Goal: Transaction & Acquisition: Purchase product/service

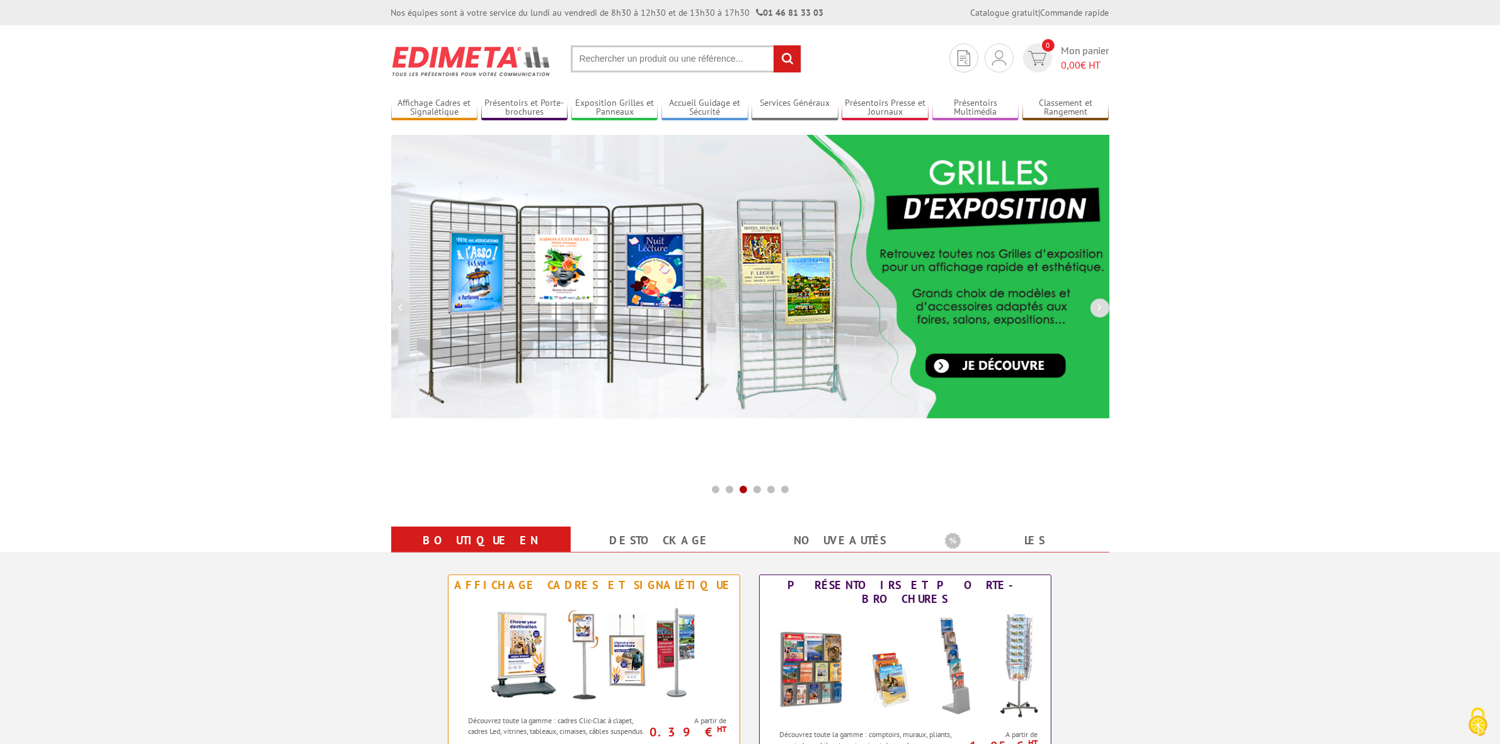
click at [669, 57] on input "text" at bounding box center [686, 58] width 231 height 27
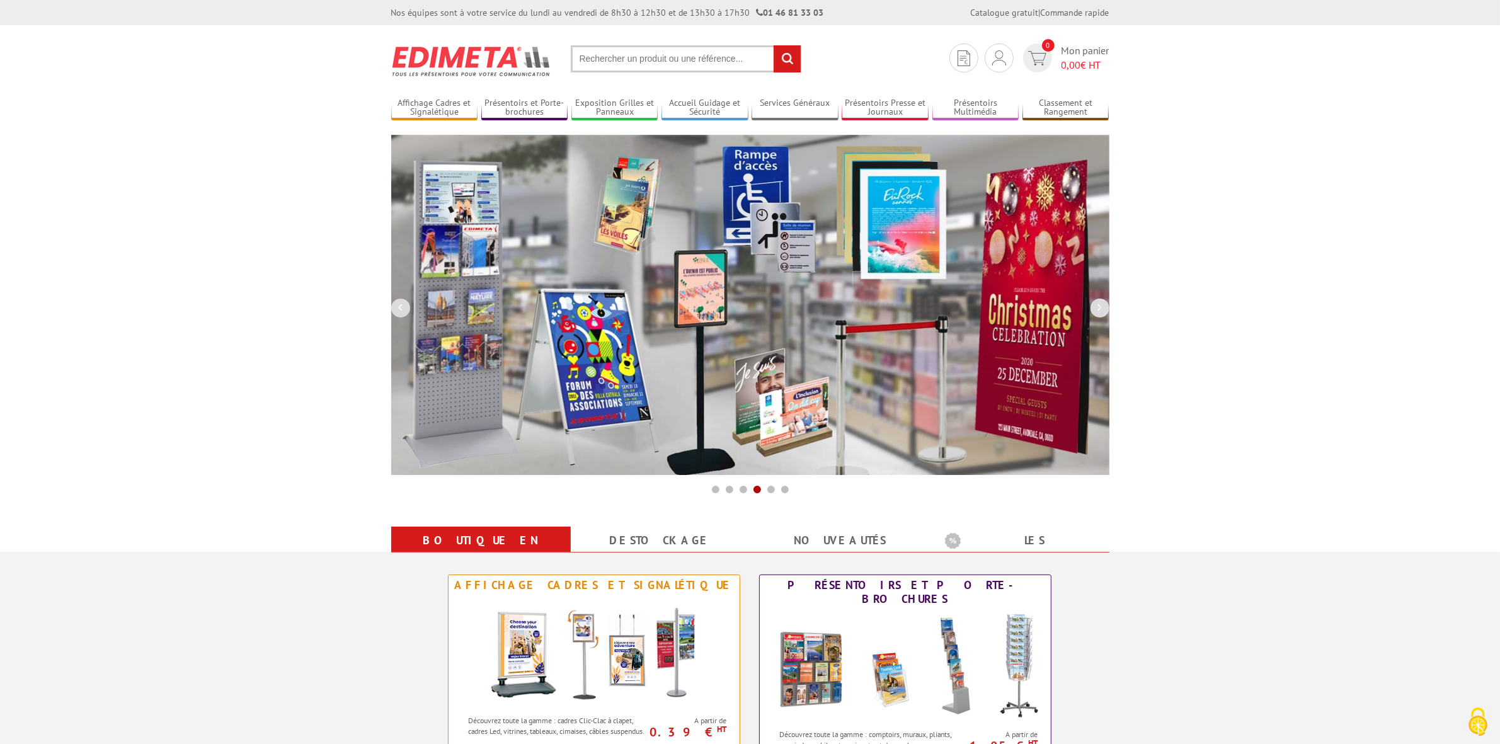
paste input "BAdT Pôle littérature"
type input "BAdT Pôle littérature"
click at [774, 45] on input "rechercher" at bounding box center [787, 58] width 27 height 27
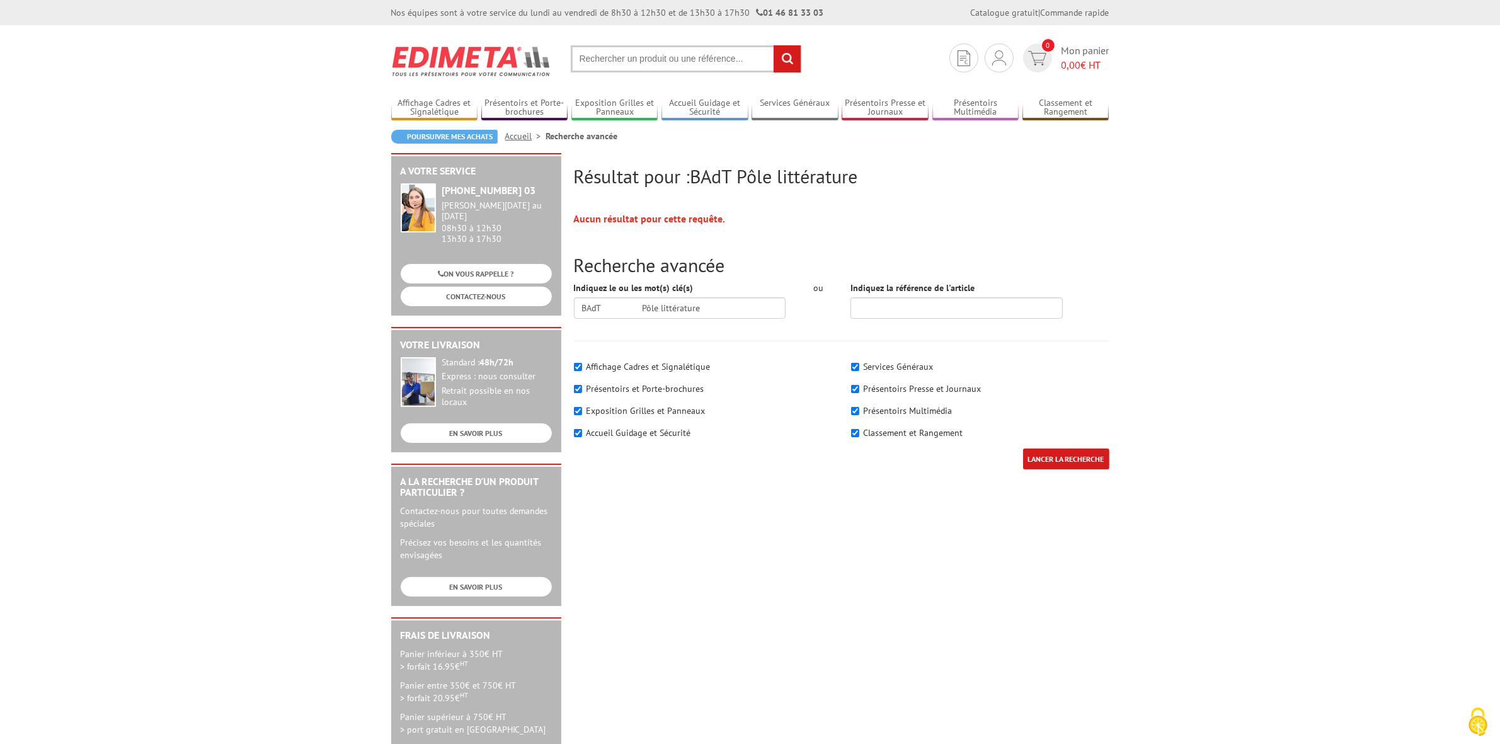
click at [703, 61] on input "text" at bounding box center [686, 58] width 231 height 27
click at [704, 57] on input "text" at bounding box center [686, 58] width 231 height 27
paste input "BAdT Pôle littérature"
click at [659, 52] on input "BAdT Pôle littérature" at bounding box center [686, 58] width 231 height 27
type input "BAdT Pôle littérature"
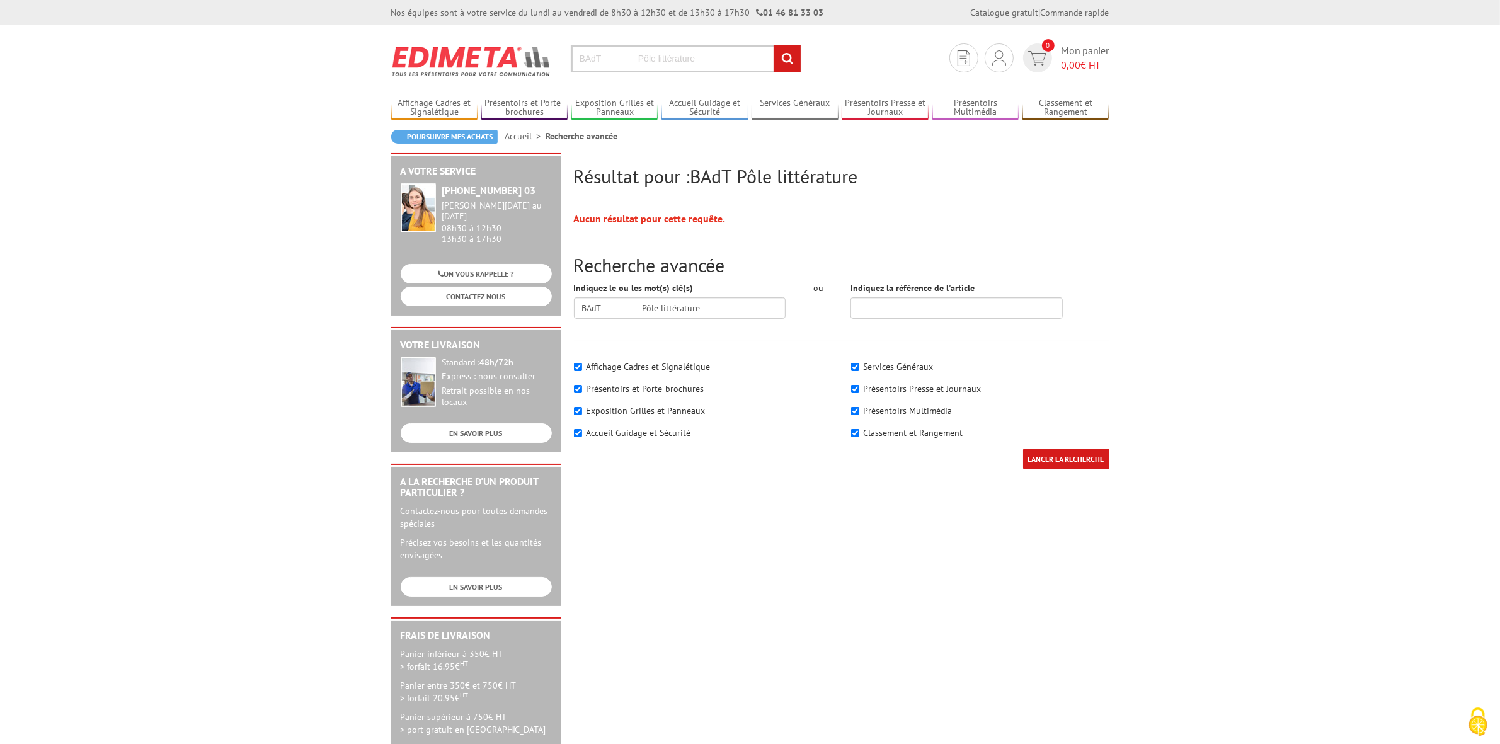
click at [687, 58] on input "BAdT Pôle littérature" at bounding box center [686, 58] width 231 height 27
click at [667, 67] on input "BAdT Pôle littérature" at bounding box center [686, 58] width 231 height 27
click at [946, 306] on input "Indiquez la référence de l'article" at bounding box center [957, 307] width 212 height 21
type input "402500"
click at [1023, 449] on input "LANCER LA RECHERCHE" at bounding box center [1066, 459] width 86 height 21
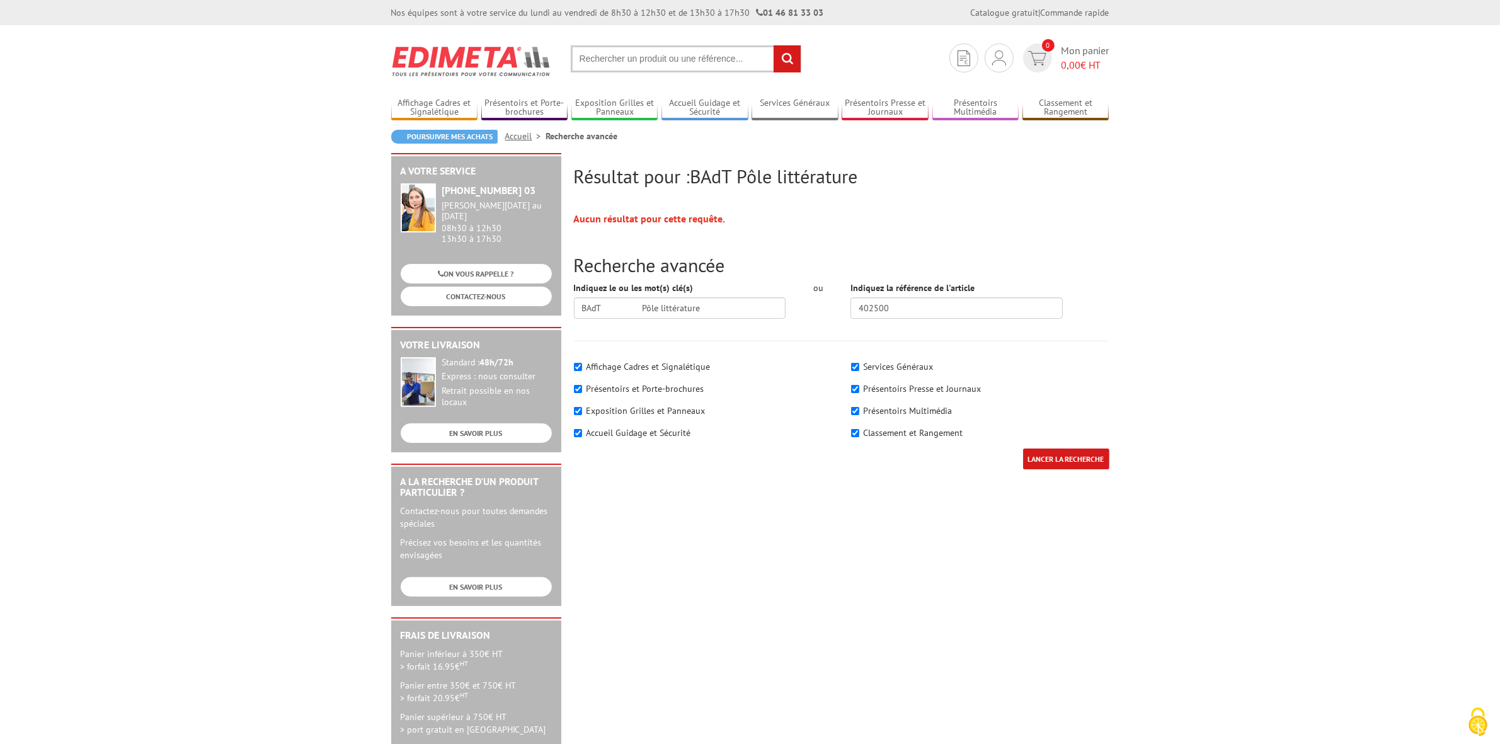
click at [1094, 457] on input "LANCER LA RECHERCHE" at bounding box center [1066, 459] width 86 height 21
click at [676, 57] on input "text" at bounding box center [686, 58] width 231 height 27
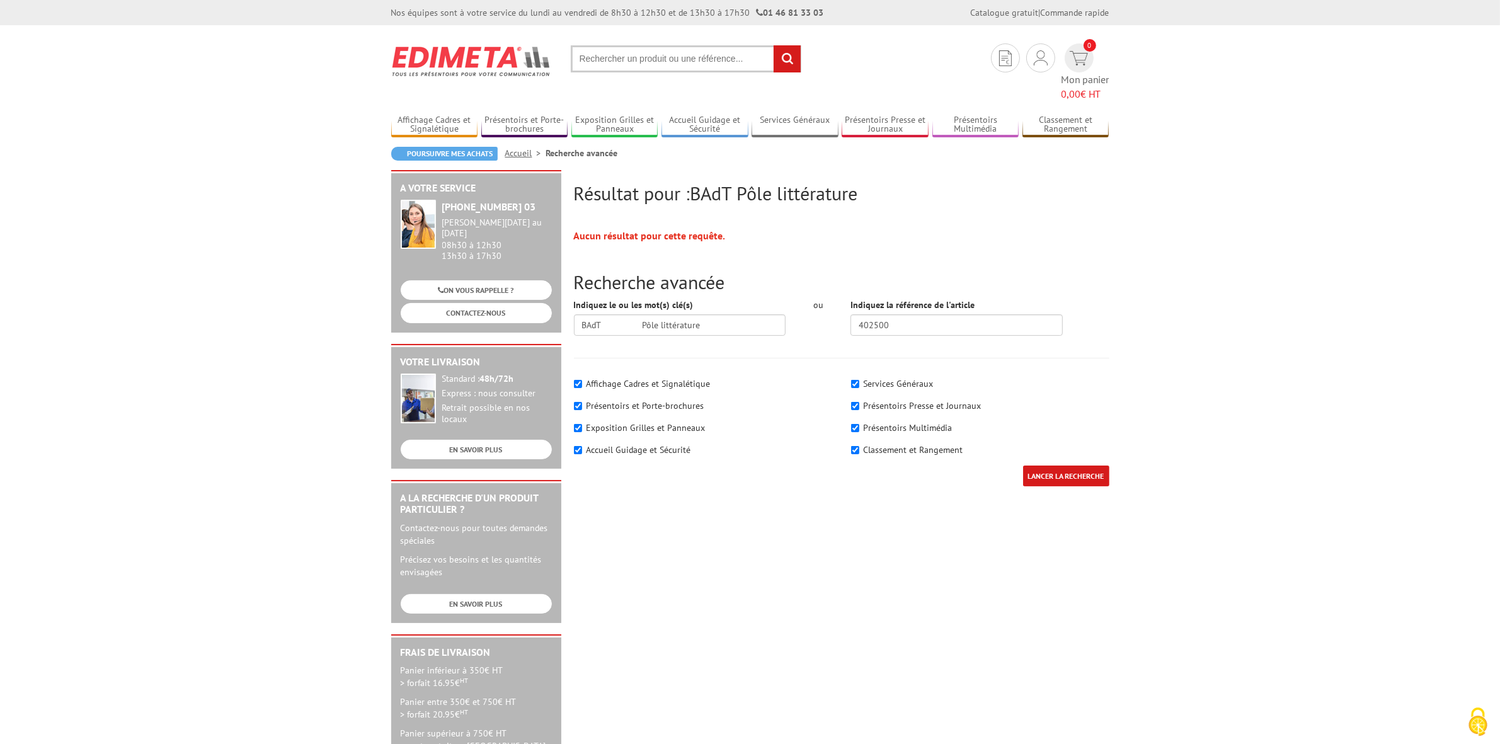
click at [619, 58] on input "text" at bounding box center [686, 58] width 231 height 27
type input "402500"
click at [774, 45] on input "rechercher" at bounding box center [787, 58] width 27 height 27
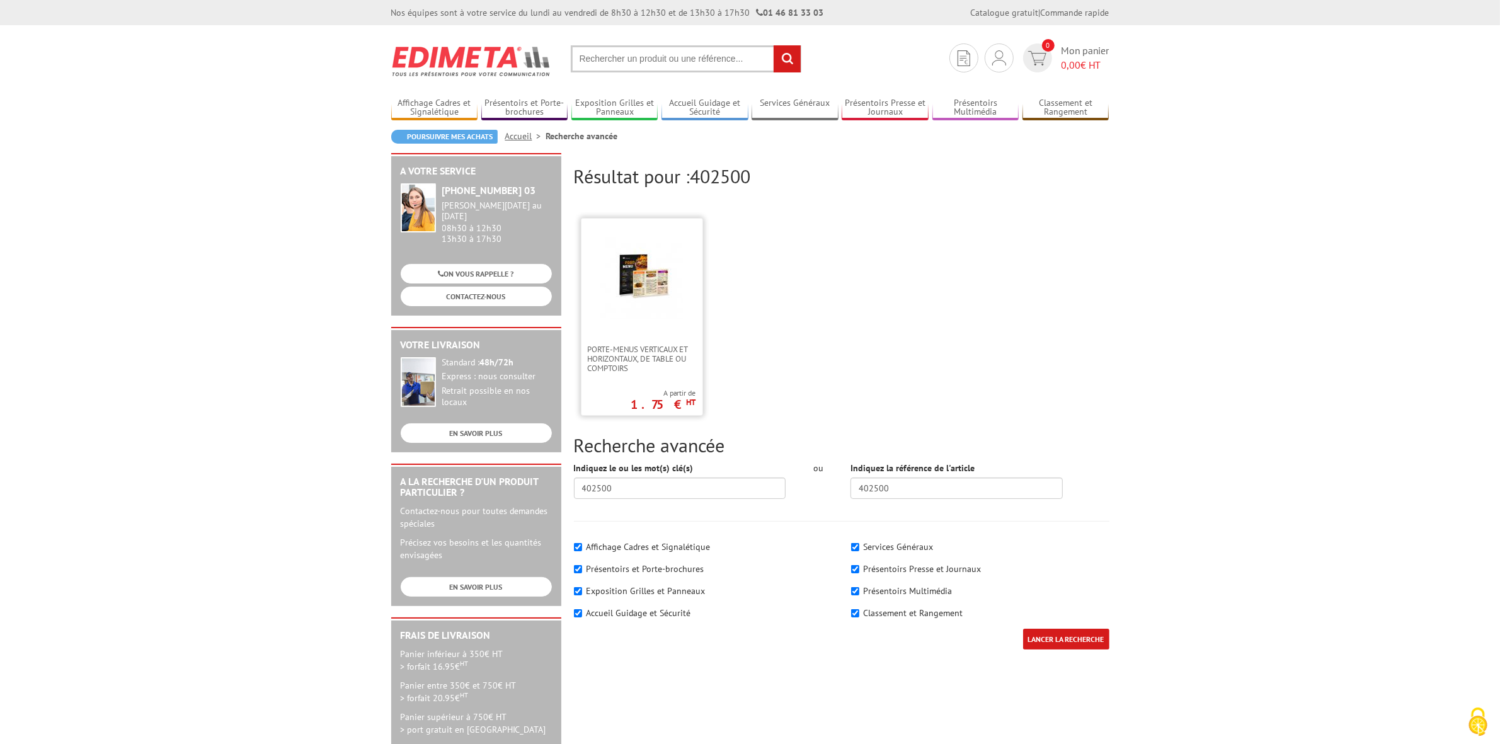
click at [640, 276] on img at bounding box center [642, 279] width 82 height 82
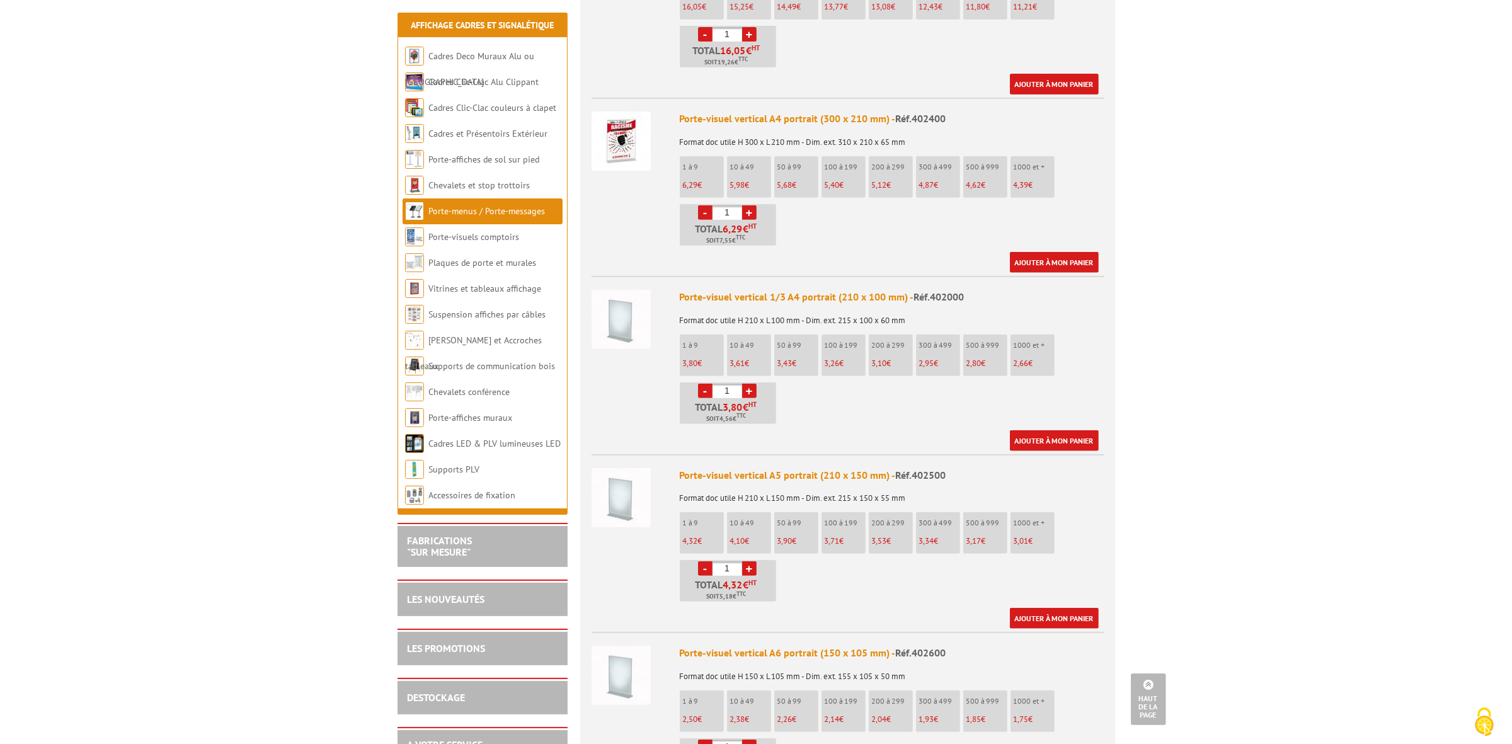
scroll to position [630, 0]
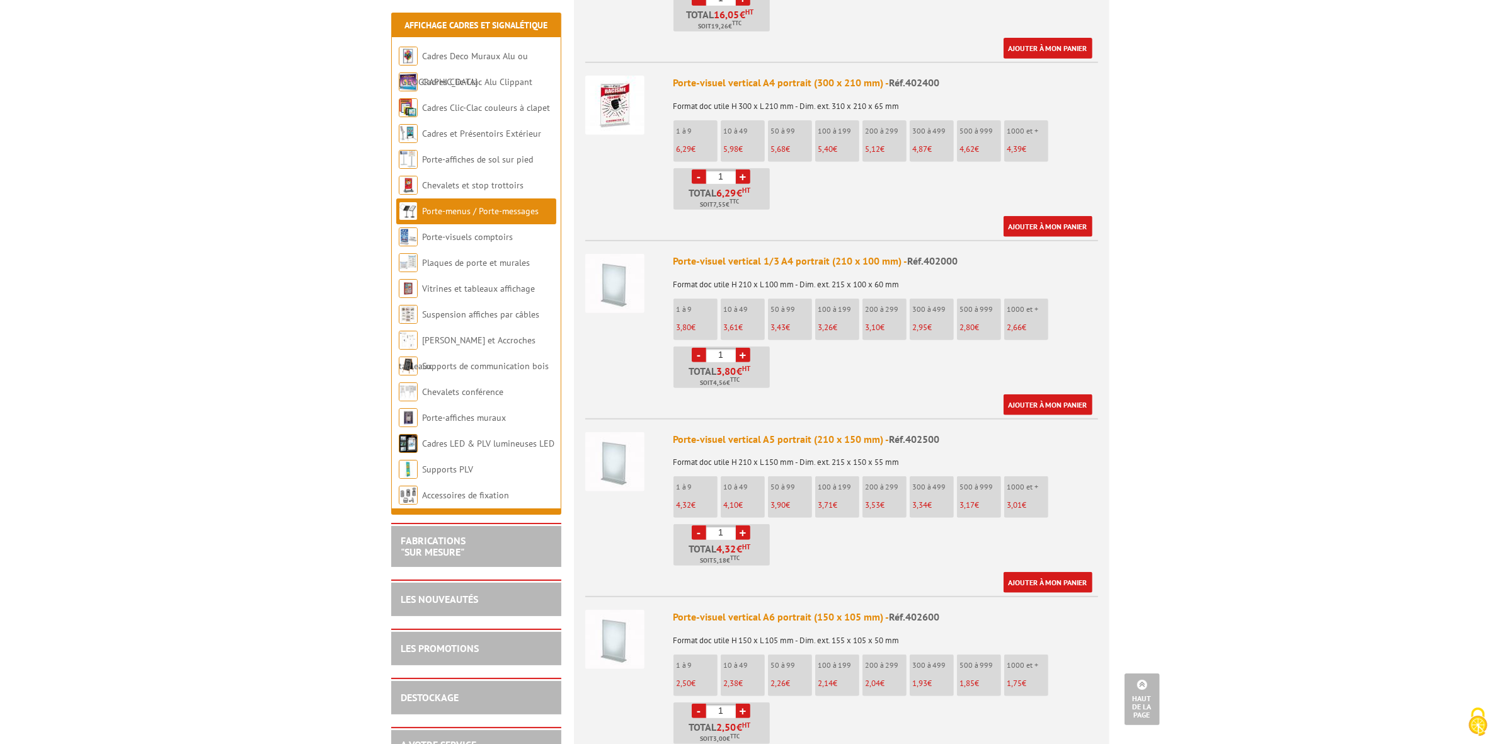
click at [613, 435] on img at bounding box center [614, 461] width 59 height 59
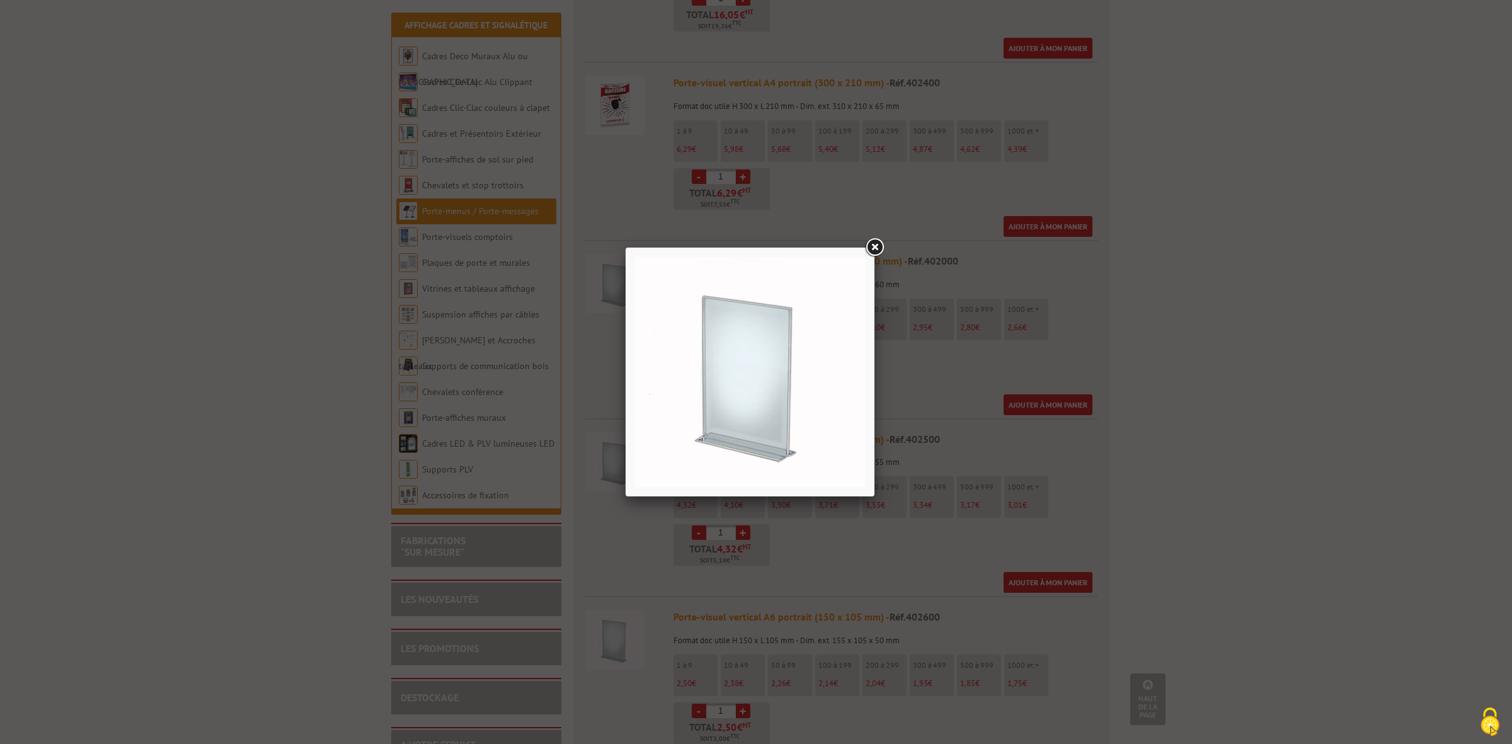
click at [872, 243] on link at bounding box center [874, 247] width 23 height 23
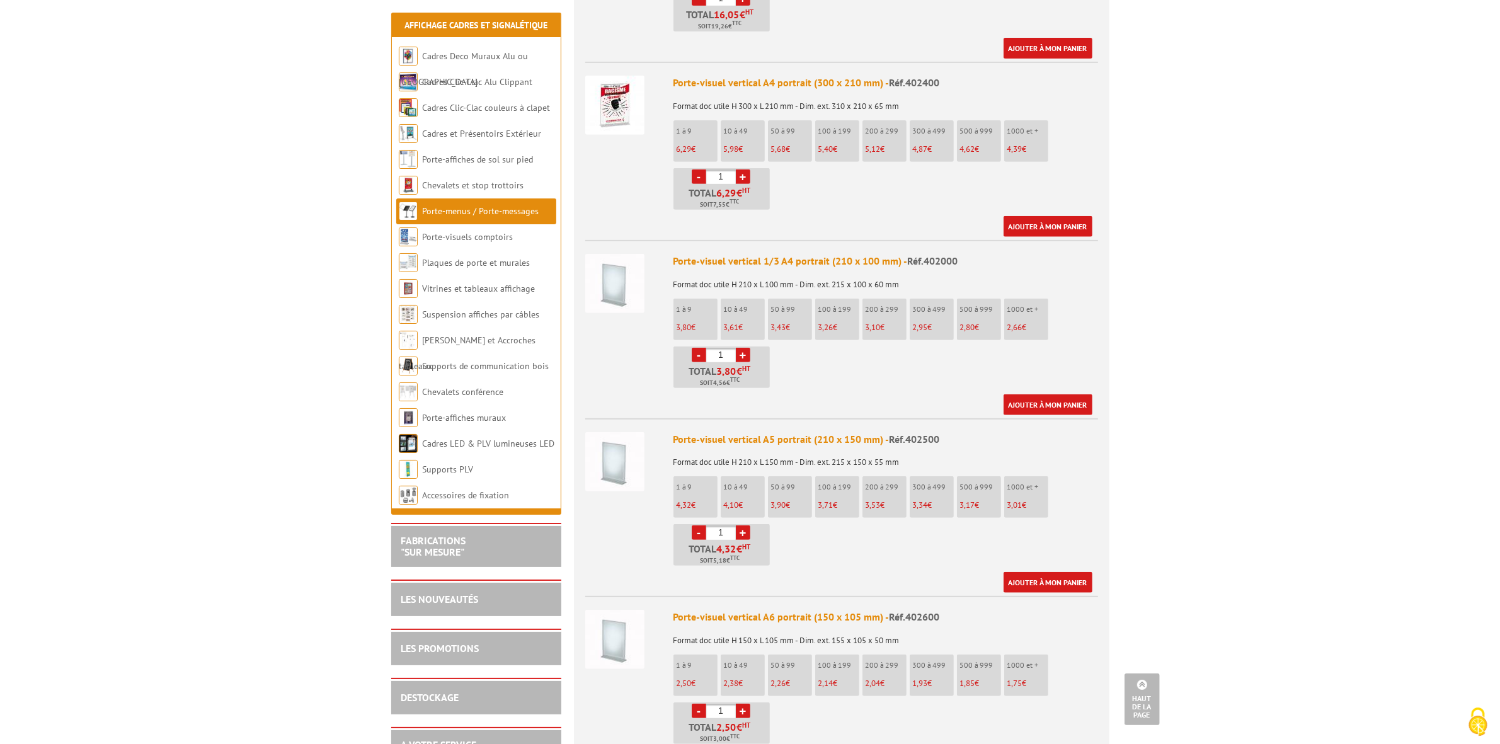
click at [742, 526] on link "+" at bounding box center [743, 533] width 14 height 14
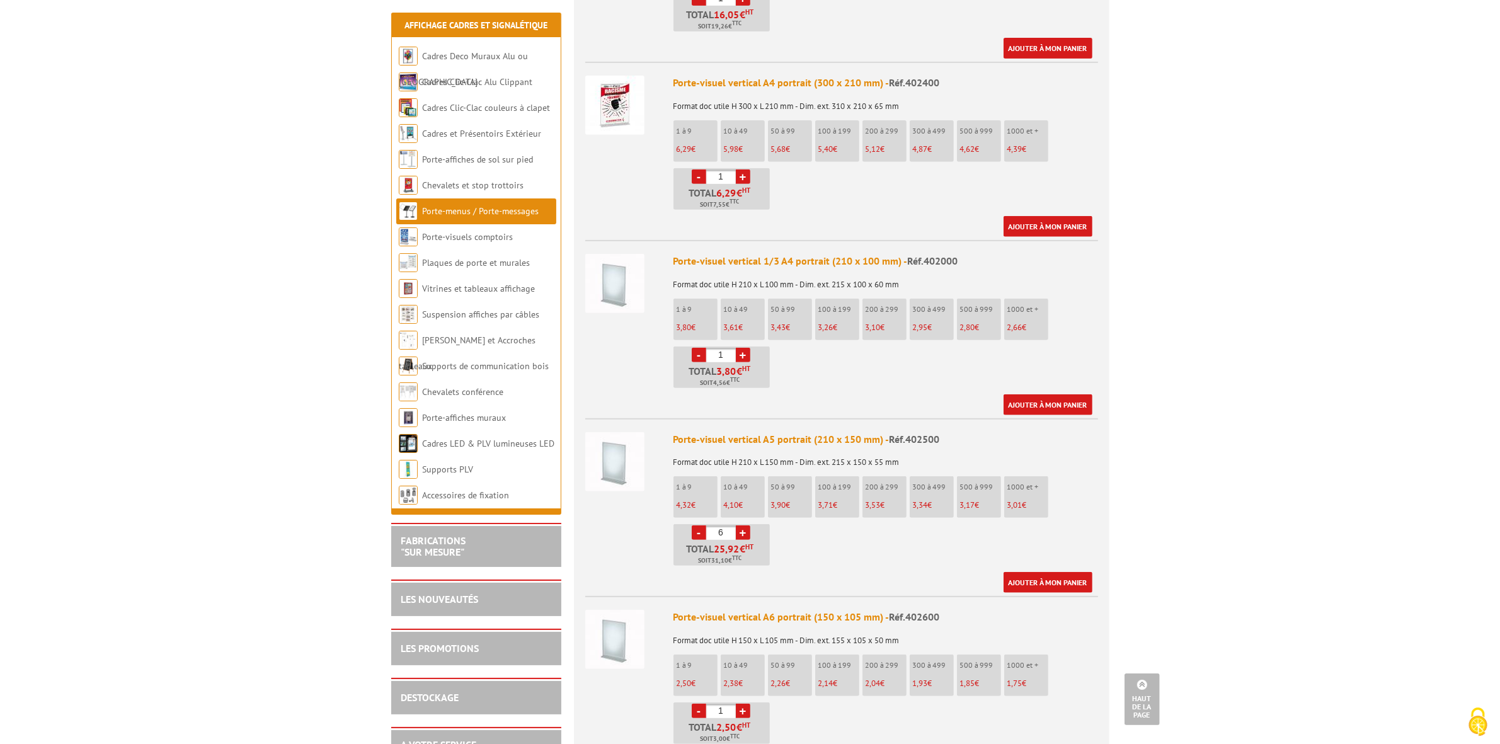
click at [742, 526] on link "+" at bounding box center [743, 533] width 14 height 14
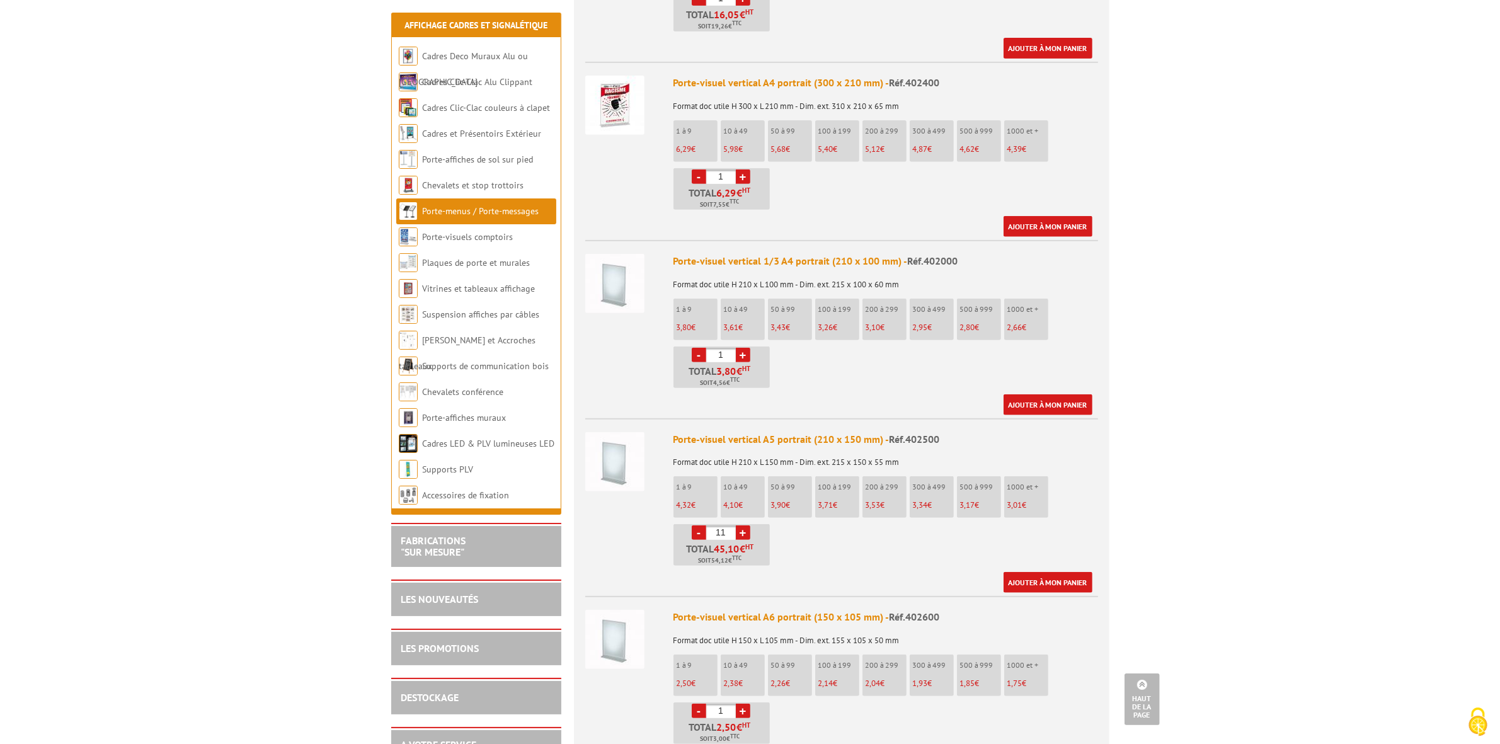
click at [742, 526] on link "+" at bounding box center [743, 533] width 14 height 14
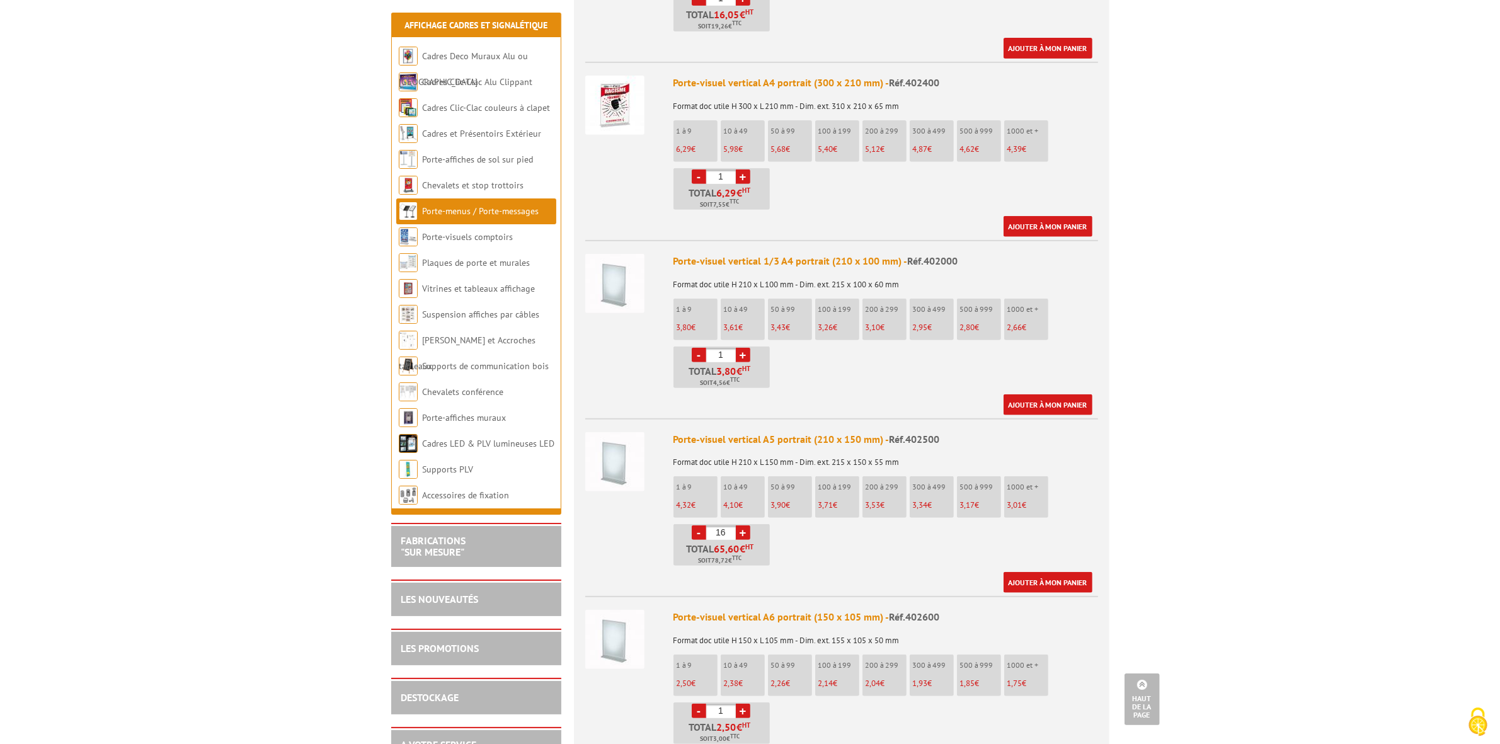
click at [742, 526] on link "+" at bounding box center [743, 533] width 14 height 14
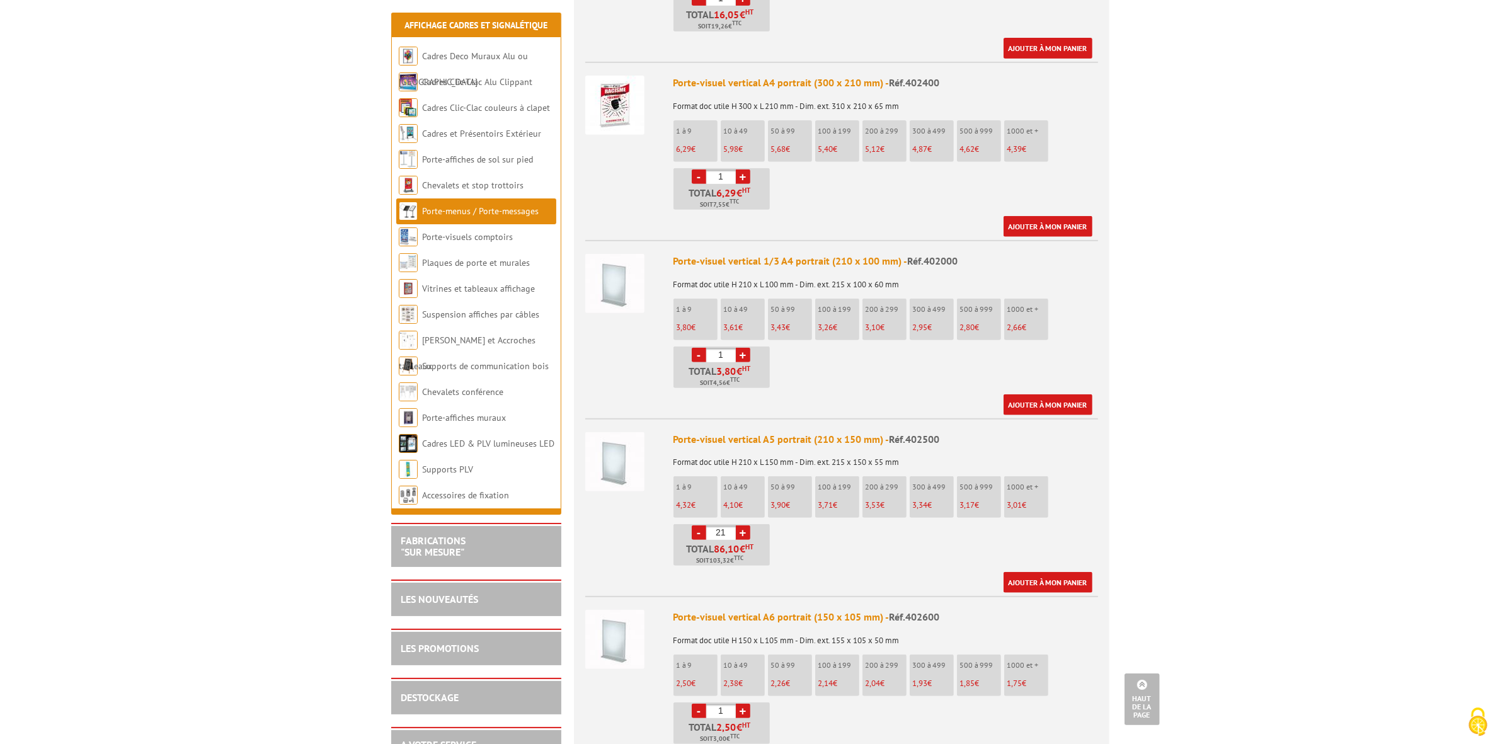
click at [742, 526] on link "+" at bounding box center [743, 533] width 14 height 14
click at [698, 526] on link "-" at bounding box center [699, 533] width 14 height 14
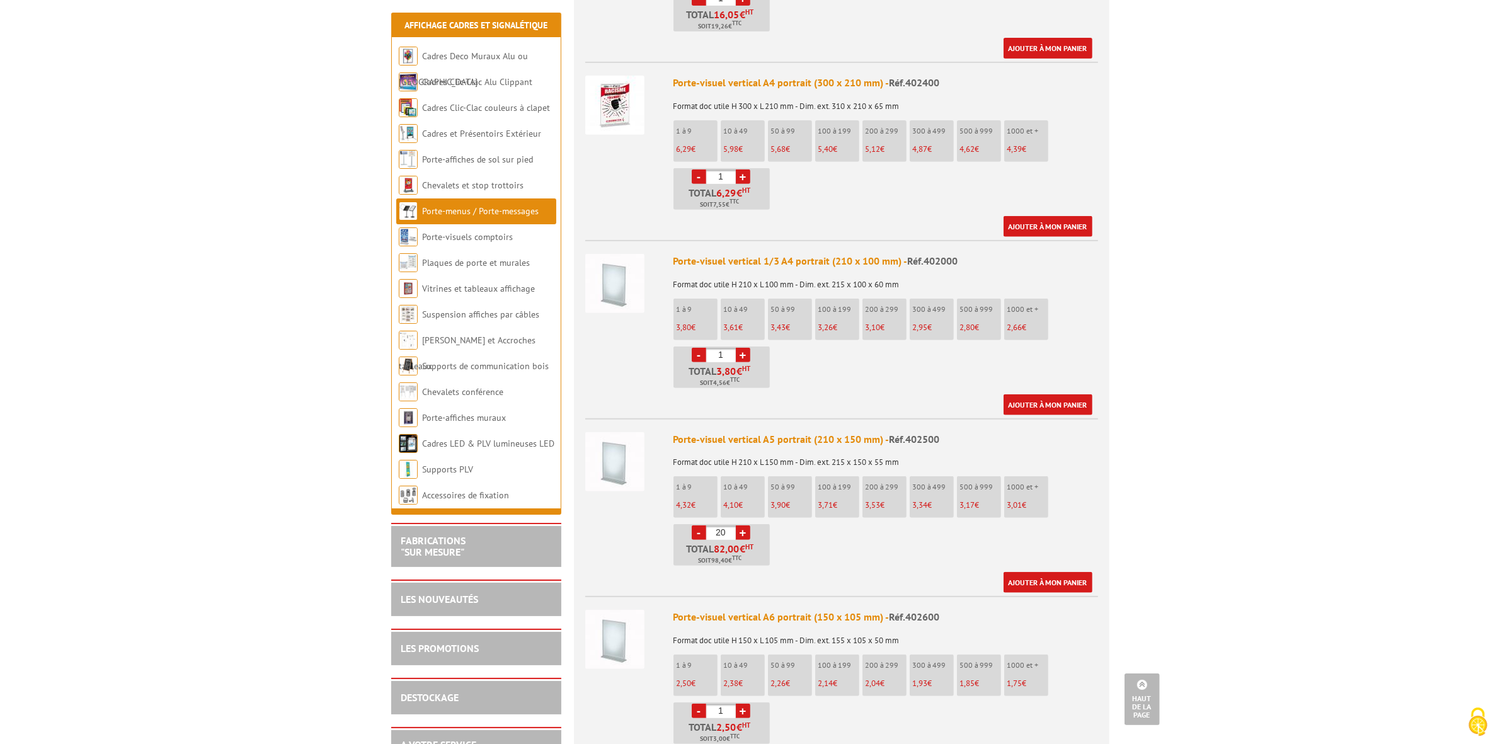
click at [698, 526] on link "-" at bounding box center [699, 533] width 14 height 14
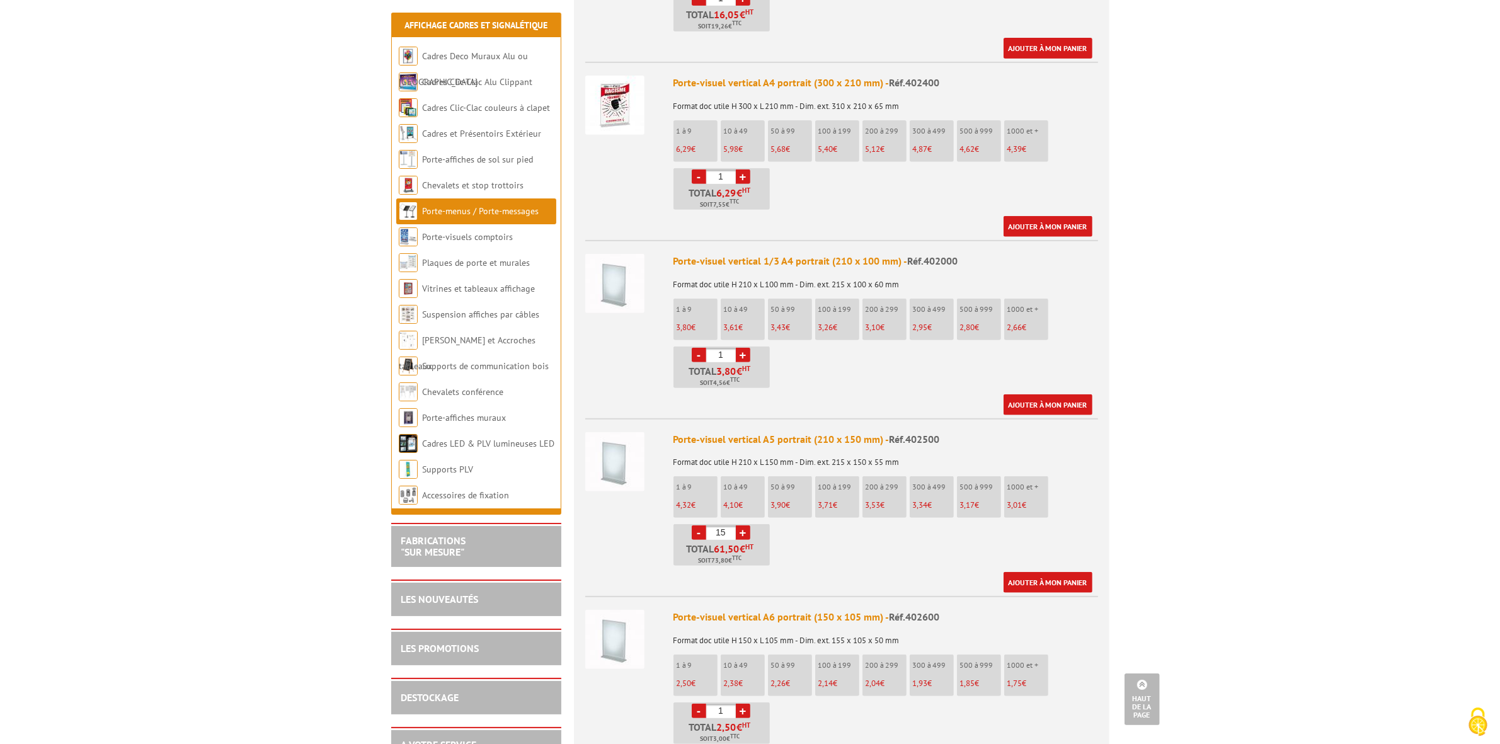
click at [698, 526] on link "-" at bounding box center [699, 533] width 14 height 14
type input "13"
click at [1040, 572] on link "Ajouter à mon panier" at bounding box center [1048, 582] width 89 height 21
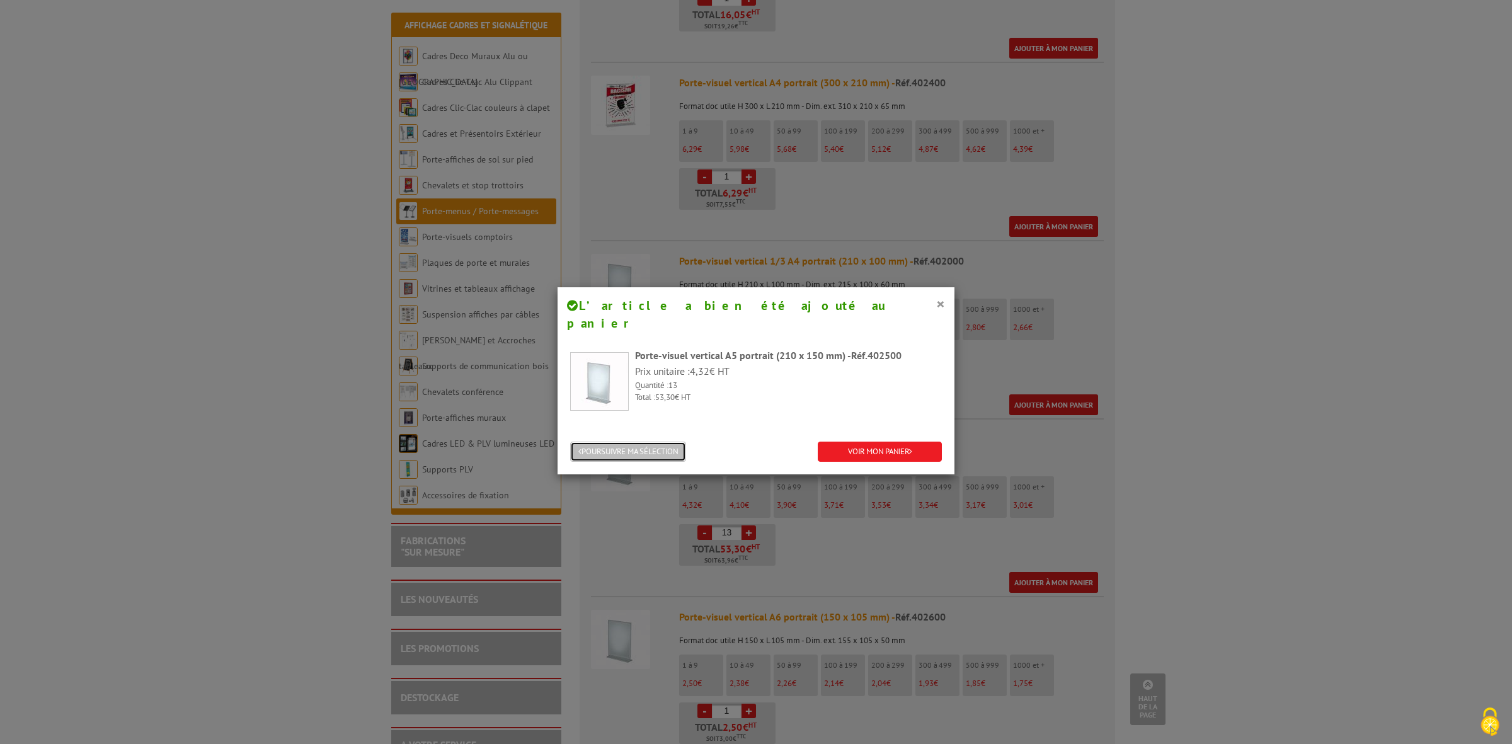
click at [651, 442] on button "POURSUIVRE MA SÉLECTION" at bounding box center [628, 452] width 116 height 21
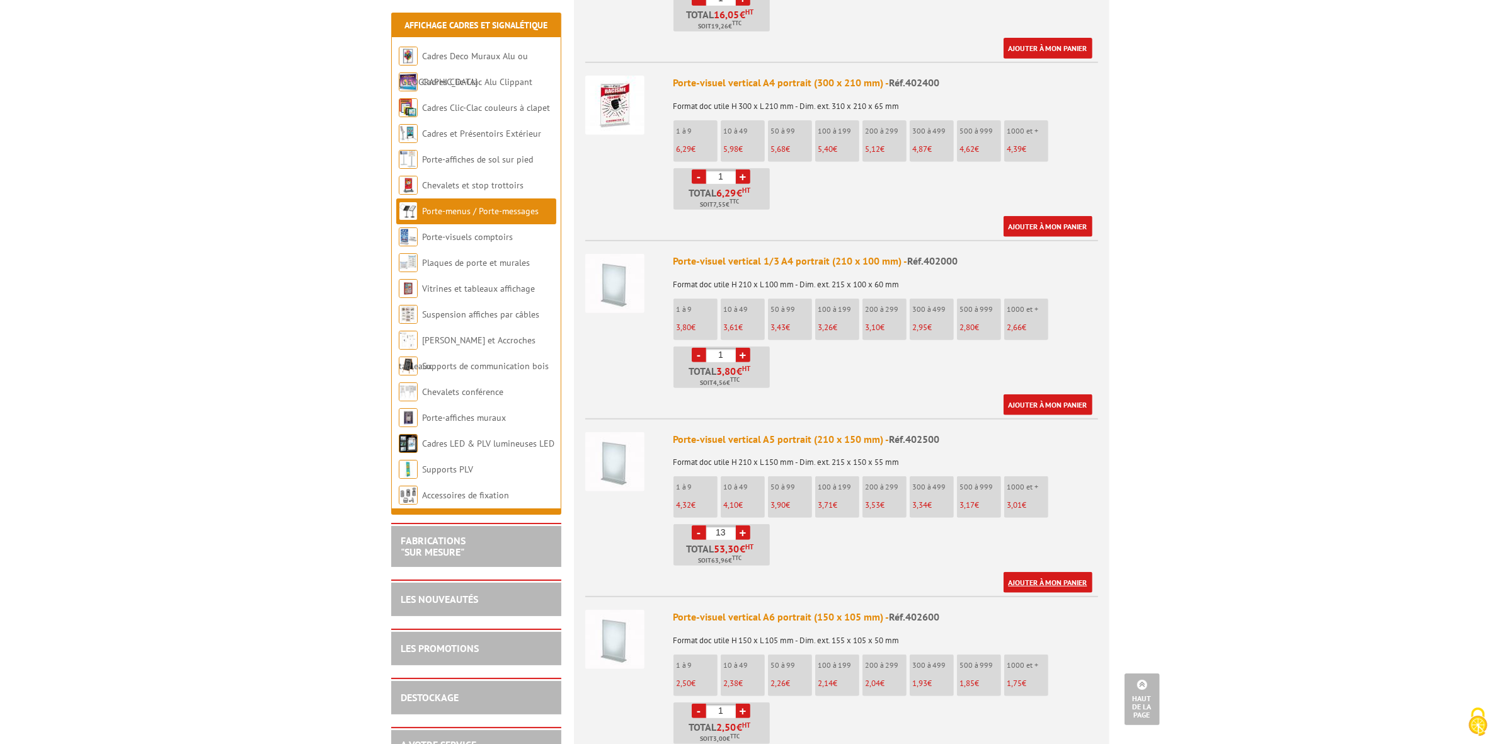
click at [1050, 572] on link "Ajouter à mon panier" at bounding box center [1048, 582] width 89 height 21
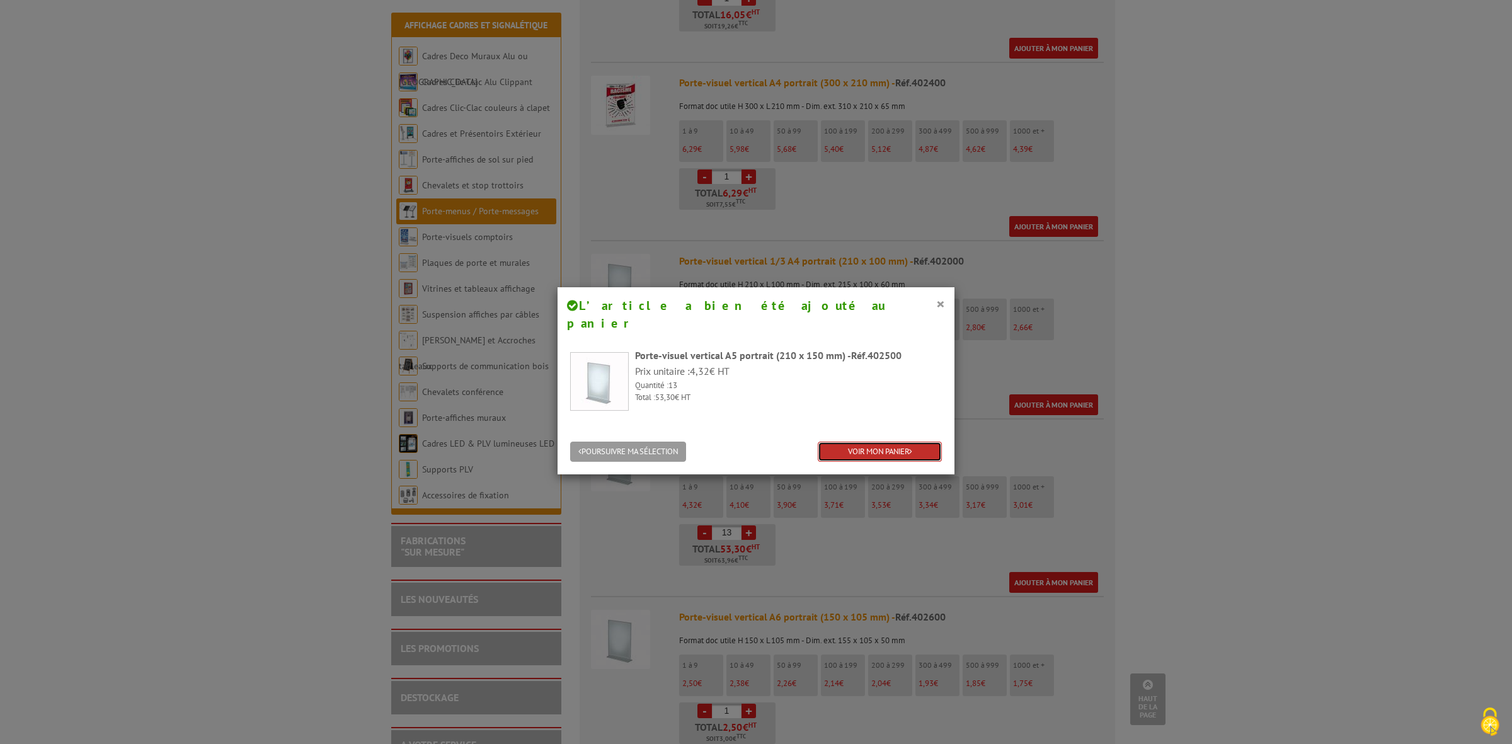
click at [899, 442] on link "VOIR MON PANIER" at bounding box center [880, 452] width 124 height 21
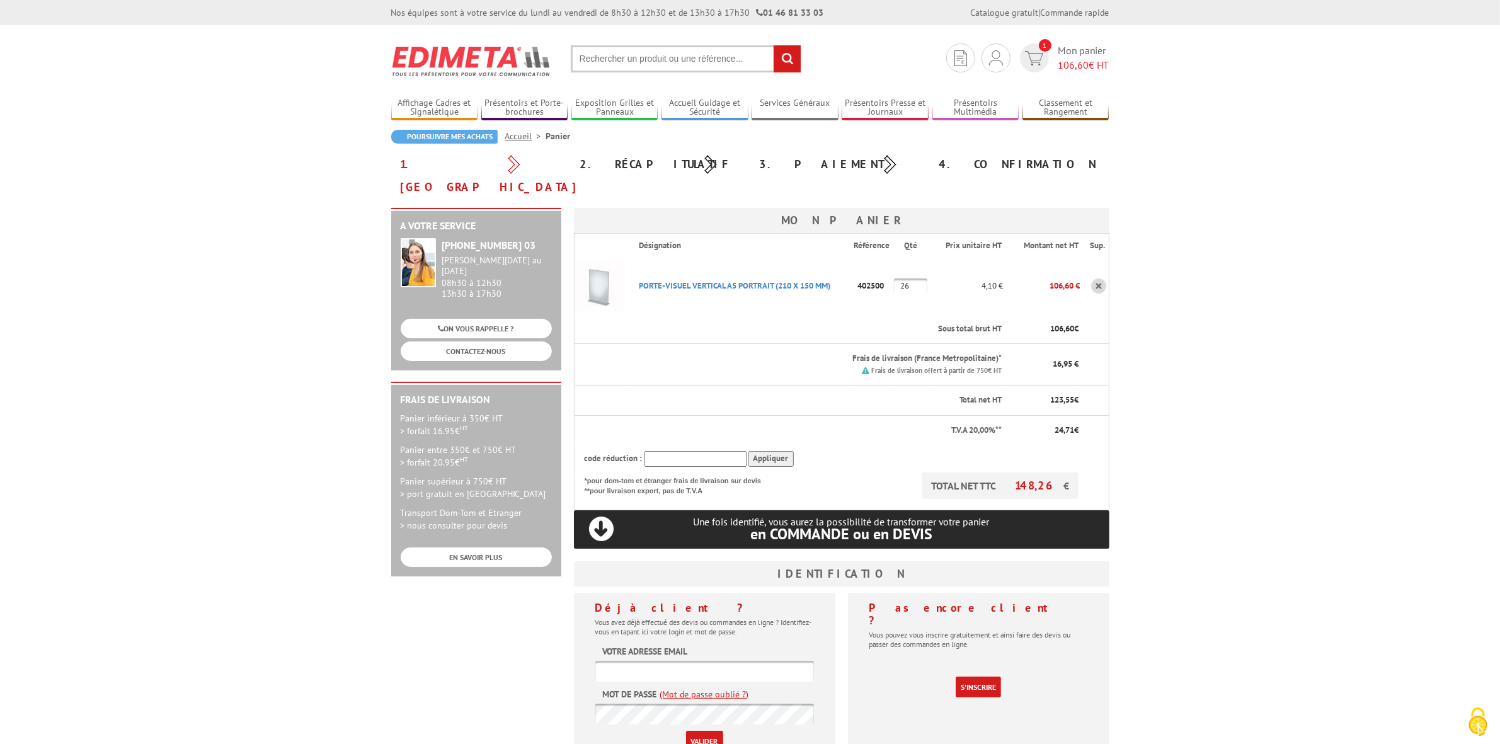
click at [917, 279] on input "26" at bounding box center [910, 286] width 33 height 15
type input "2"
type input "13"
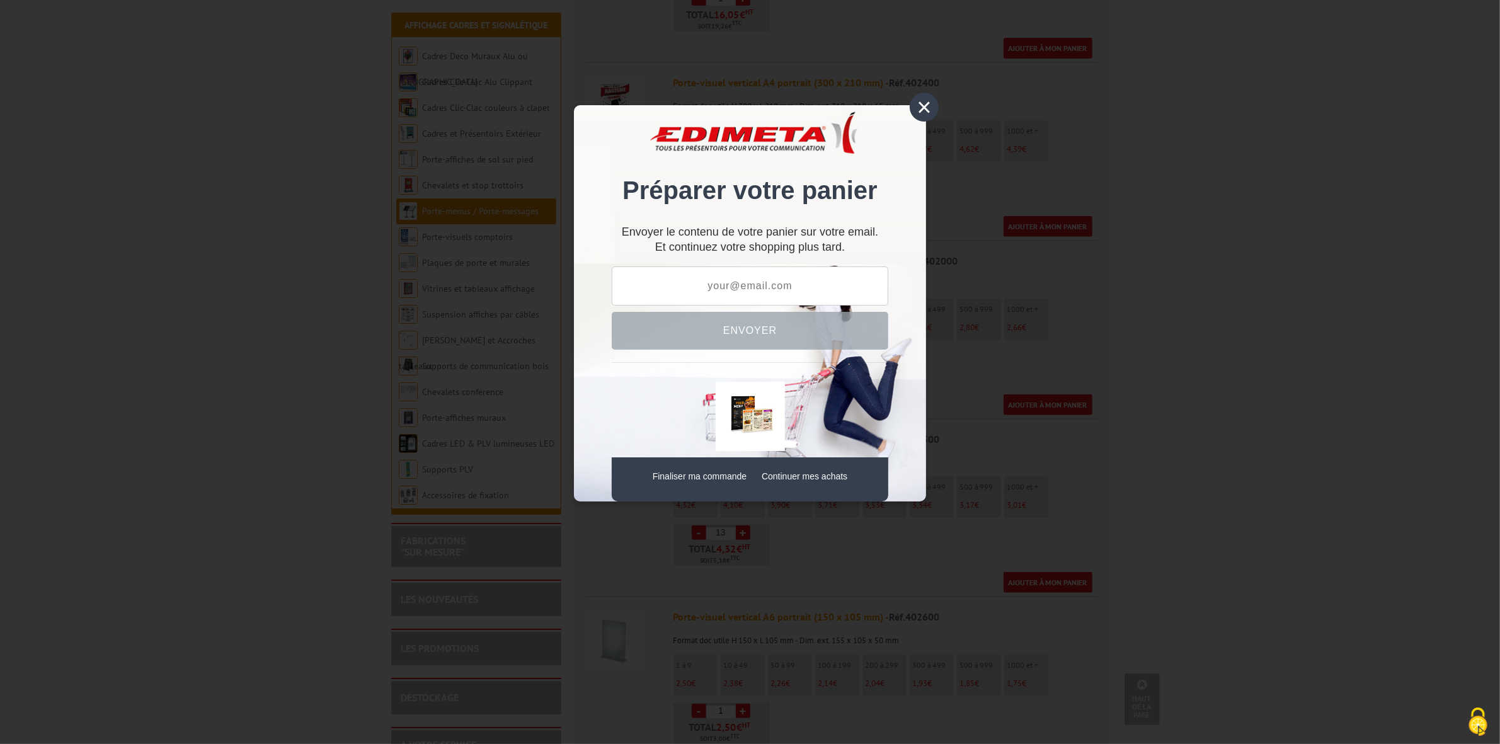
click at [922, 105] on div "×" at bounding box center [924, 107] width 29 height 29
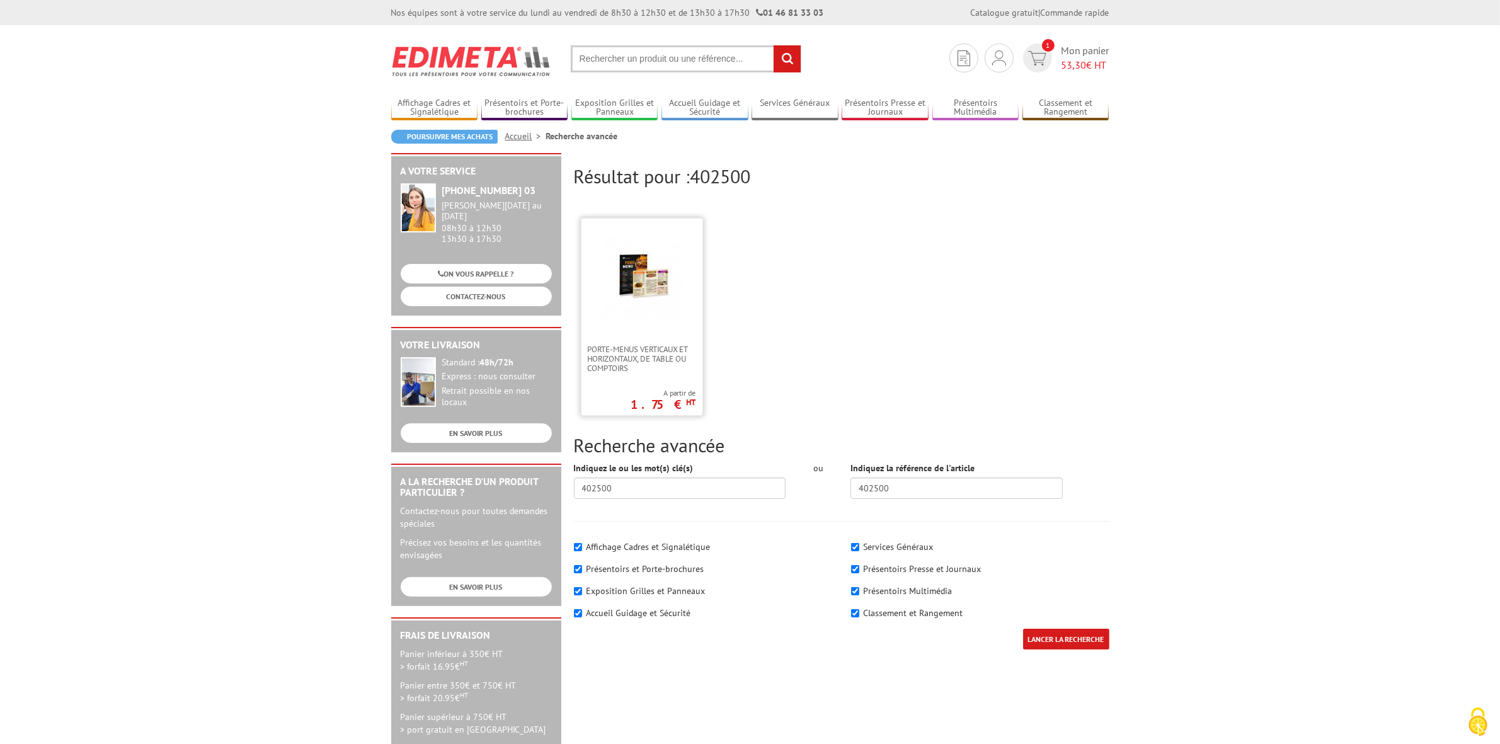
click at [662, 289] on img at bounding box center [642, 279] width 82 height 82
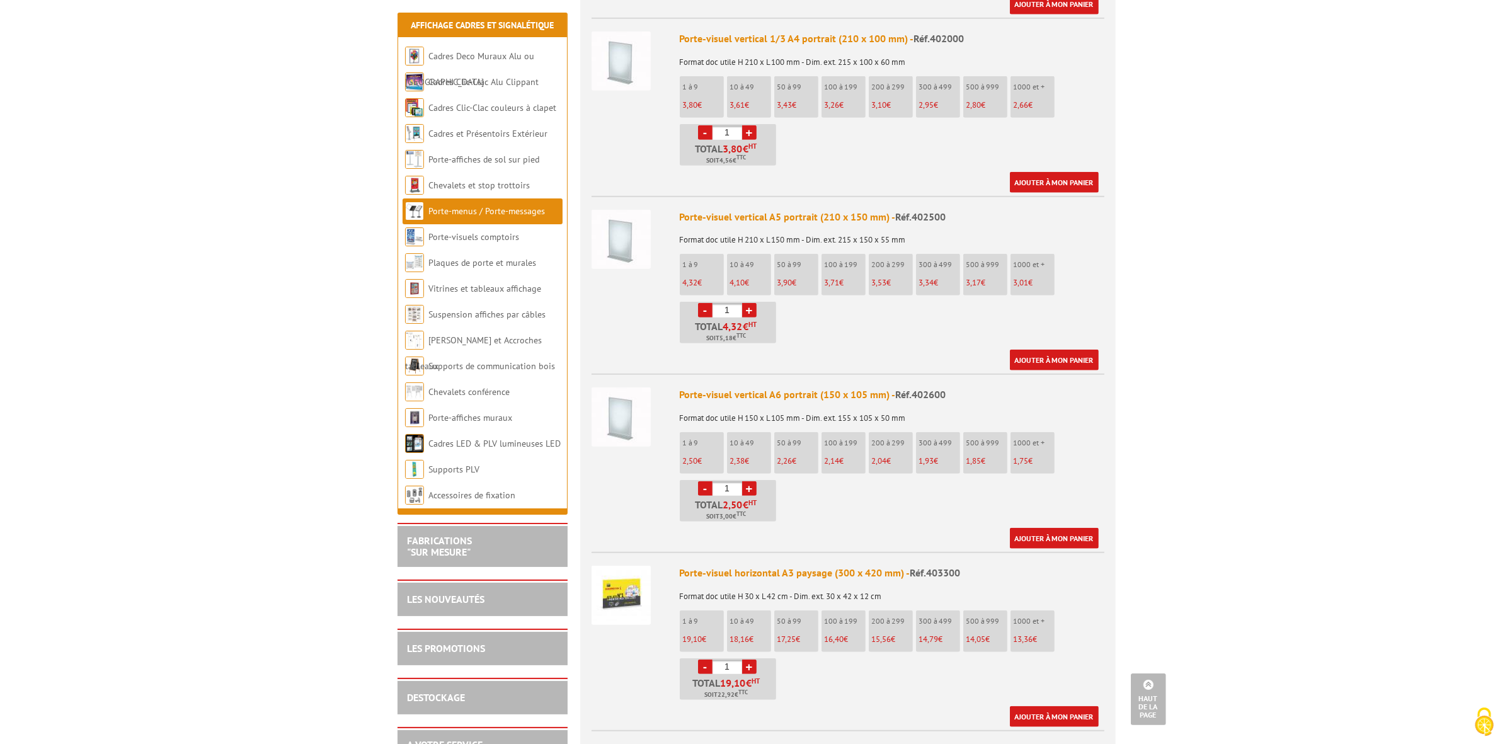
scroll to position [945, 0]
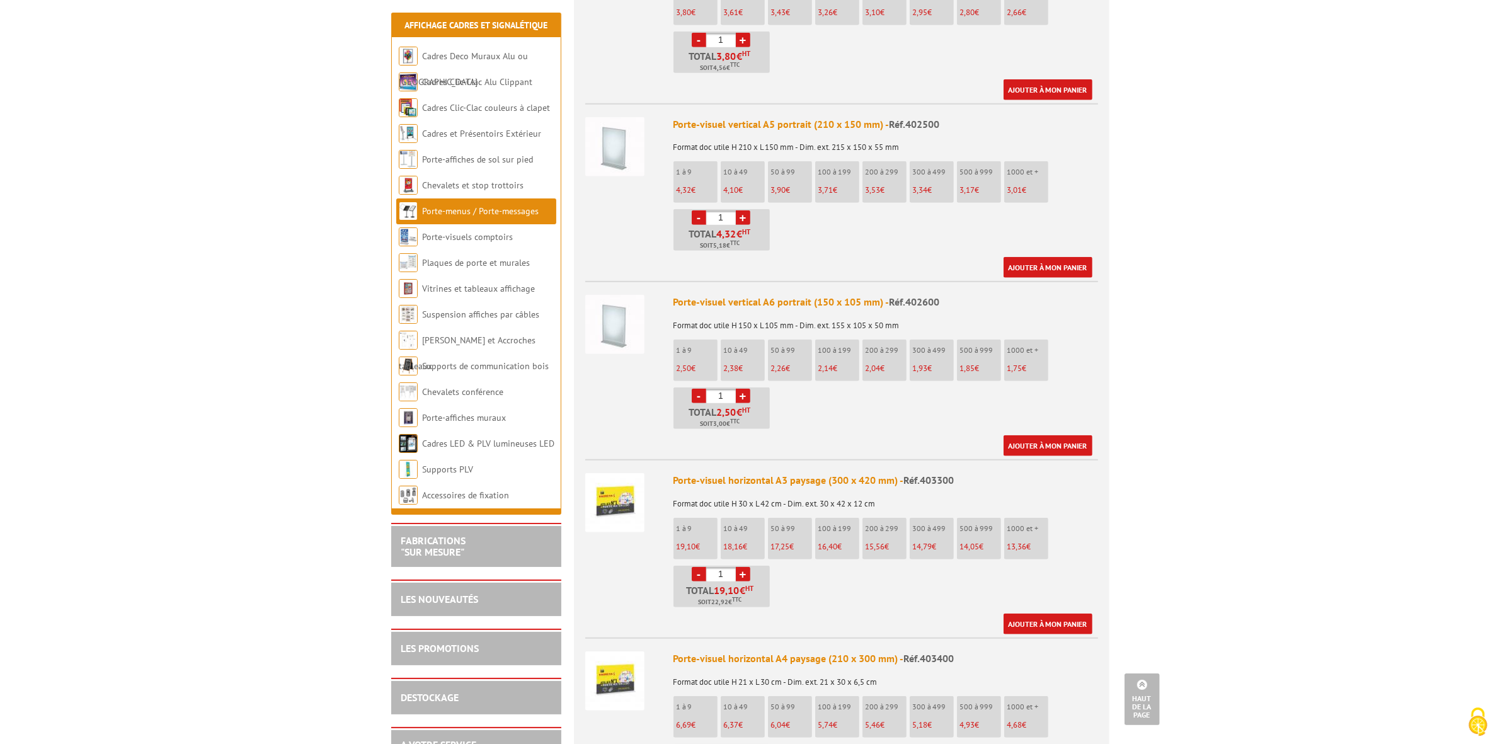
click at [742, 389] on link "+" at bounding box center [743, 396] width 14 height 14
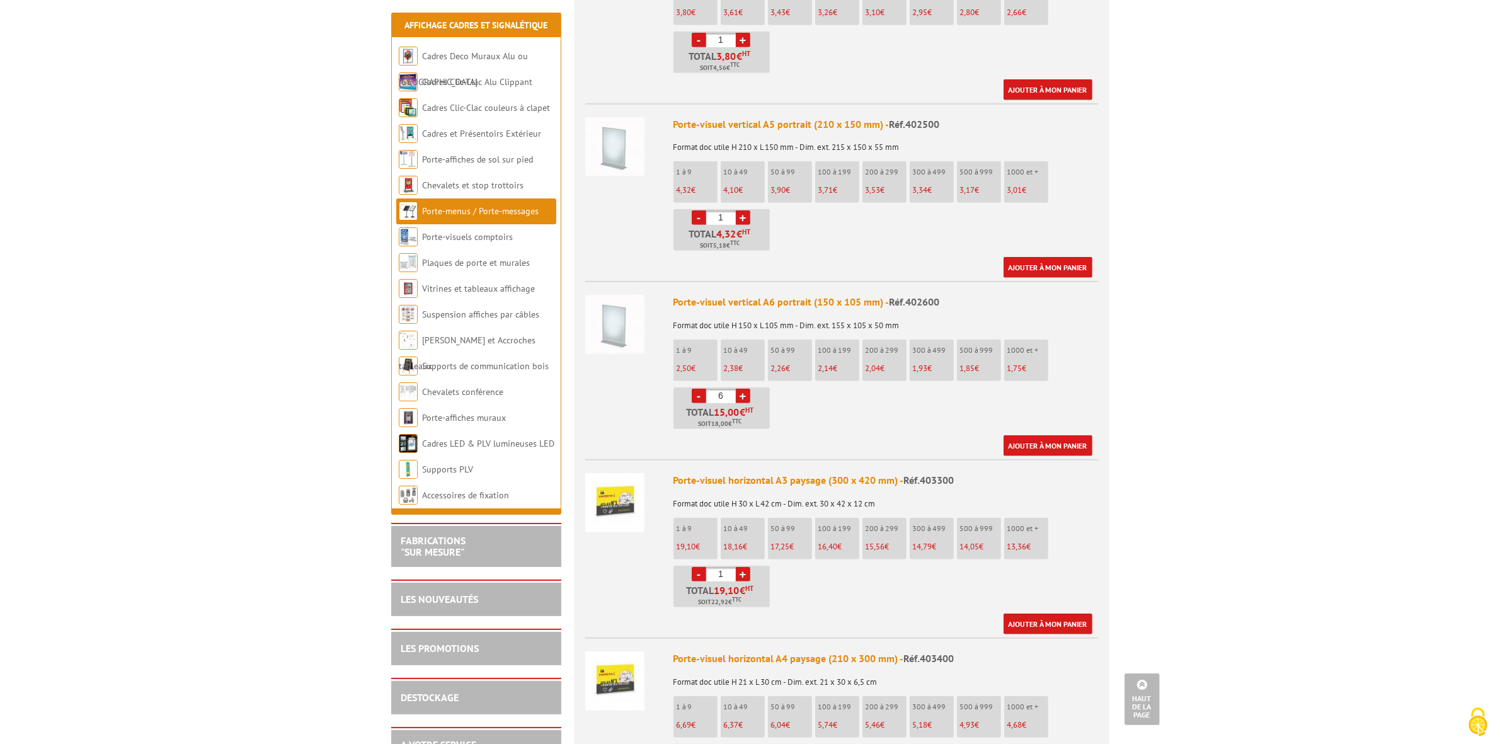
click at [742, 389] on link "+" at bounding box center [743, 396] width 14 height 14
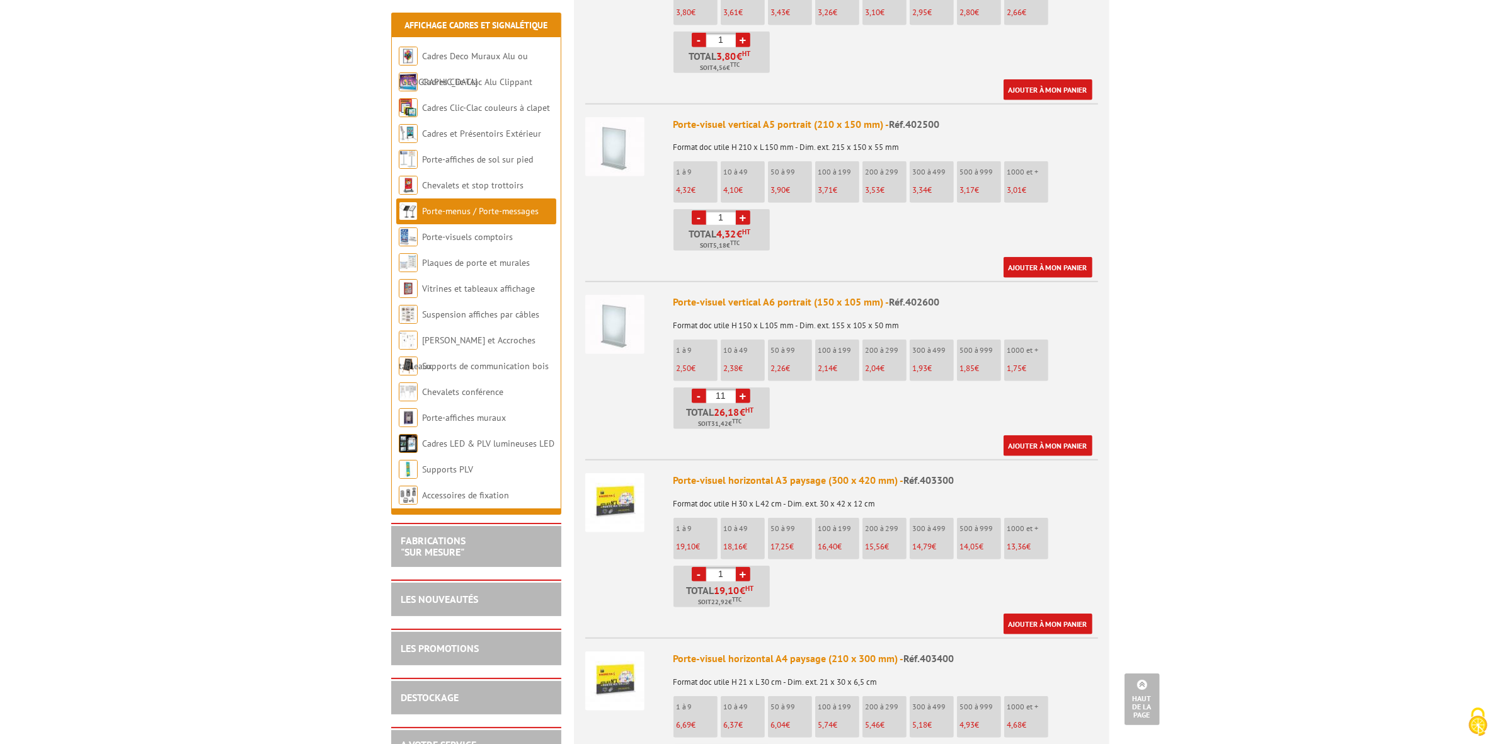
click at [742, 389] on link "+" at bounding box center [743, 396] width 14 height 14
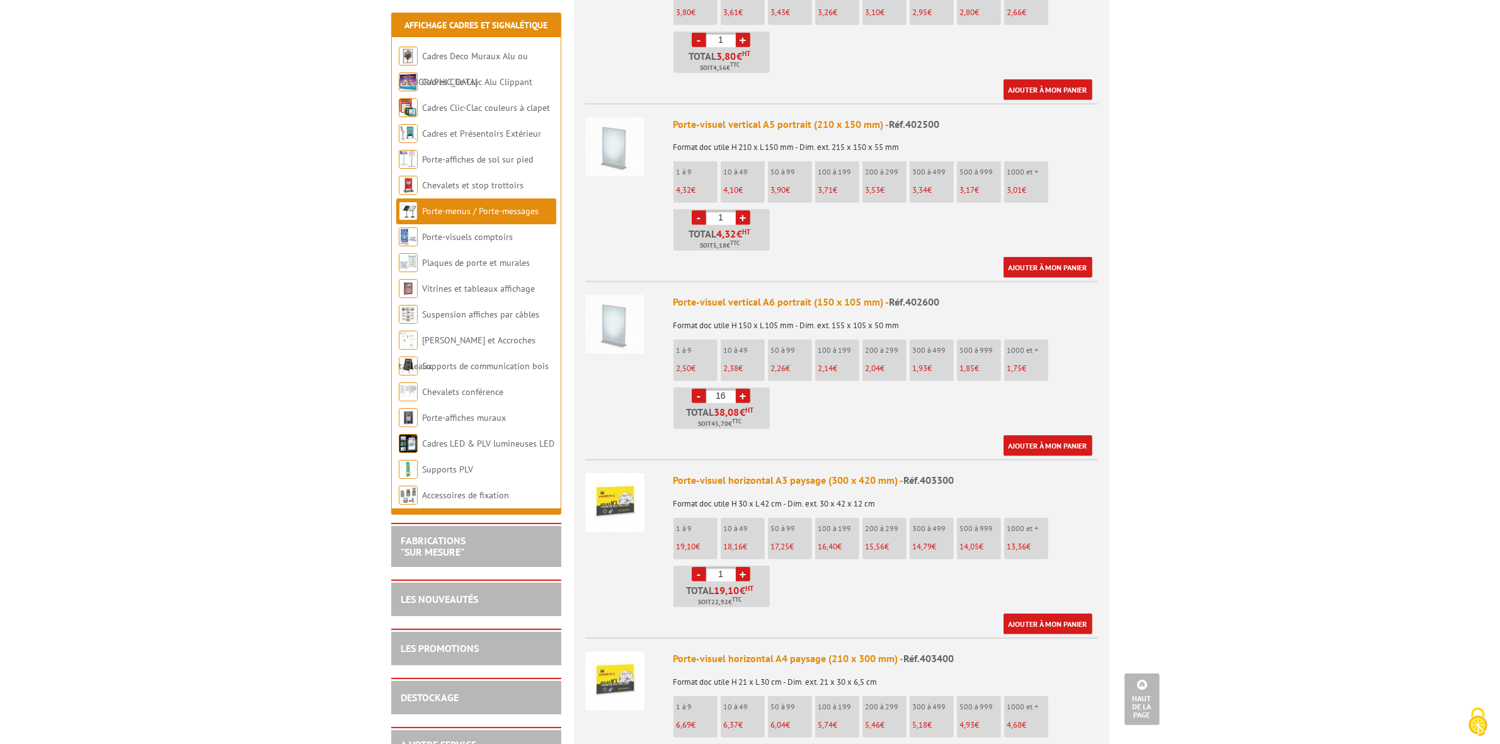
click at [742, 389] on link "+" at bounding box center [743, 396] width 14 height 14
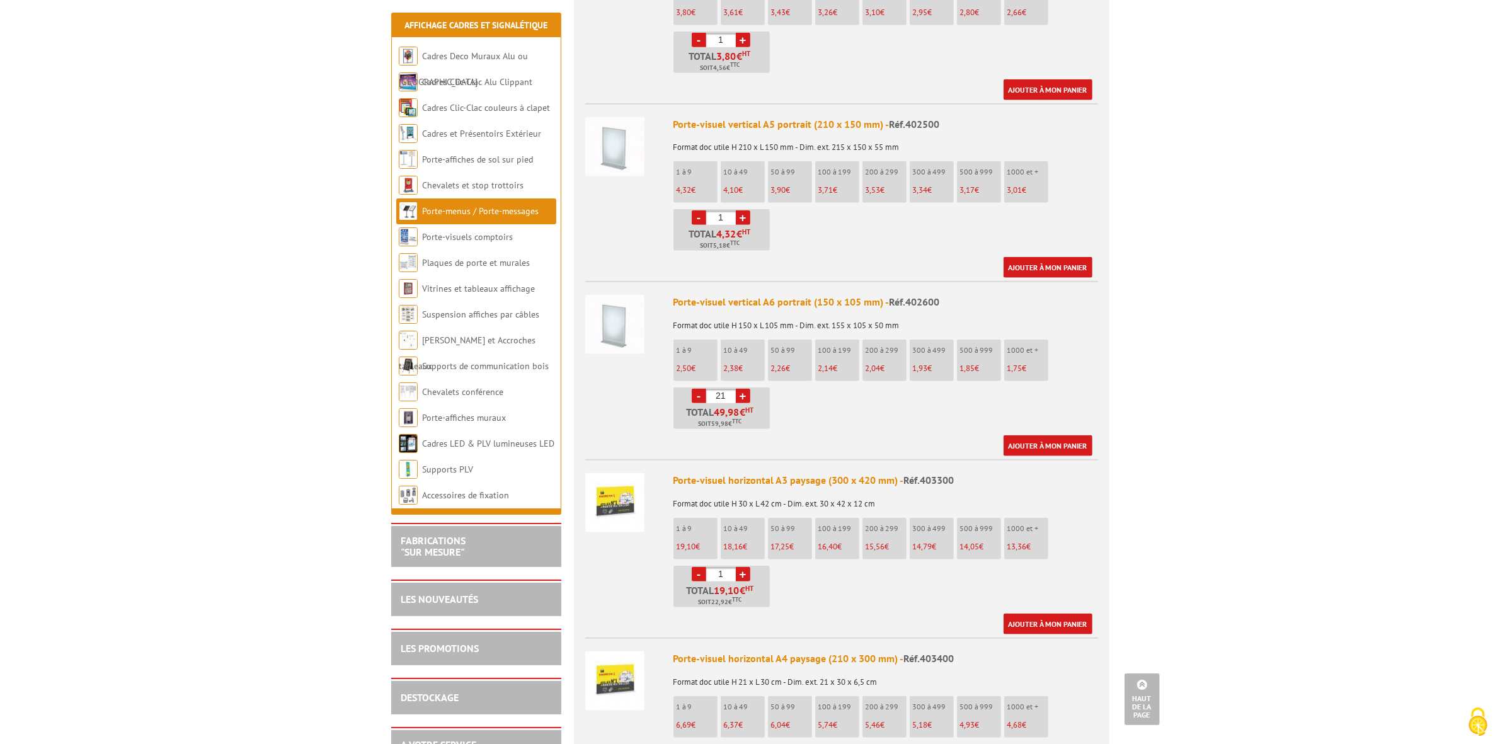
click at [742, 389] on link "+" at bounding box center [743, 396] width 14 height 14
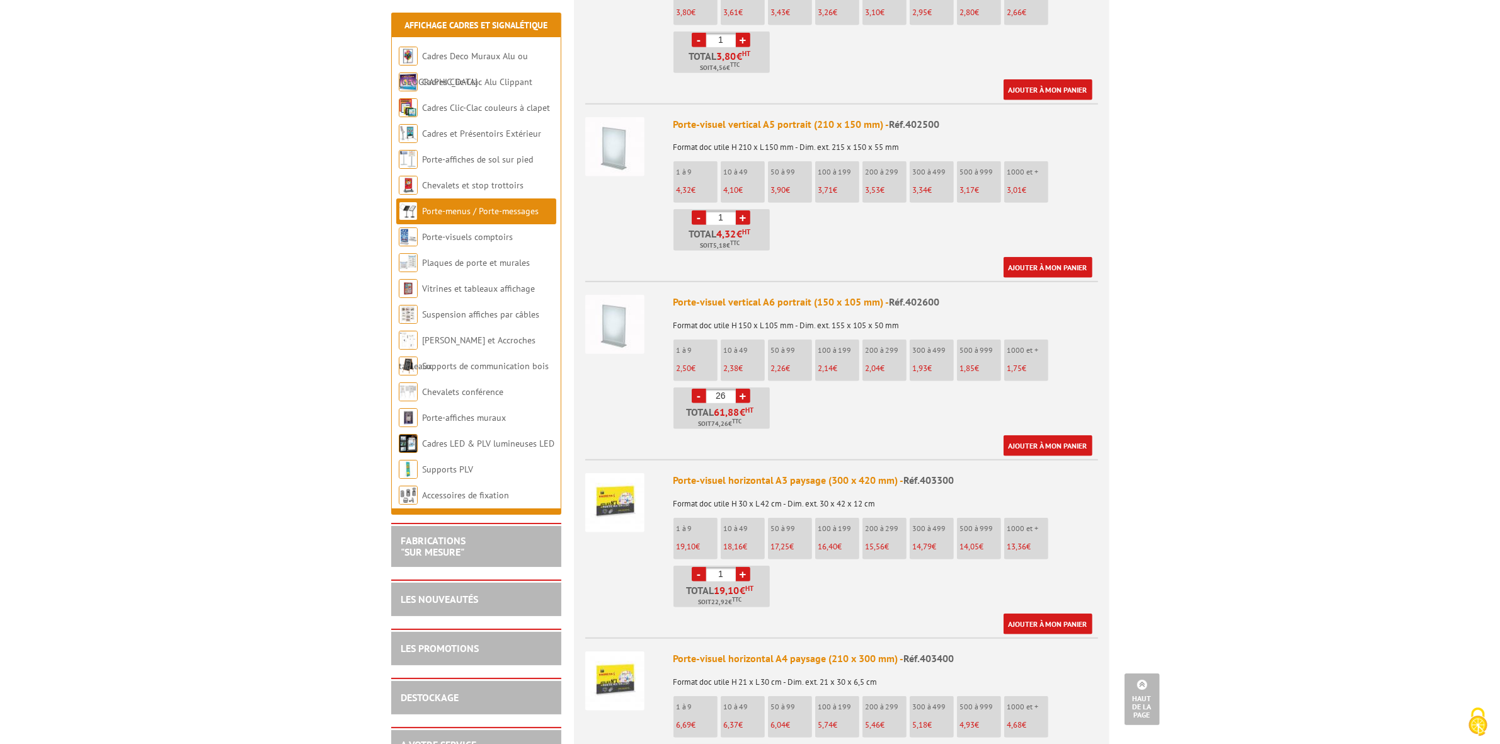
click at [742, 389] on link "+" at bounding box center [743, 396] width 14 height 14
click at [700, 389] on link "-" at bounding box center [699, 396] width 14 height 14
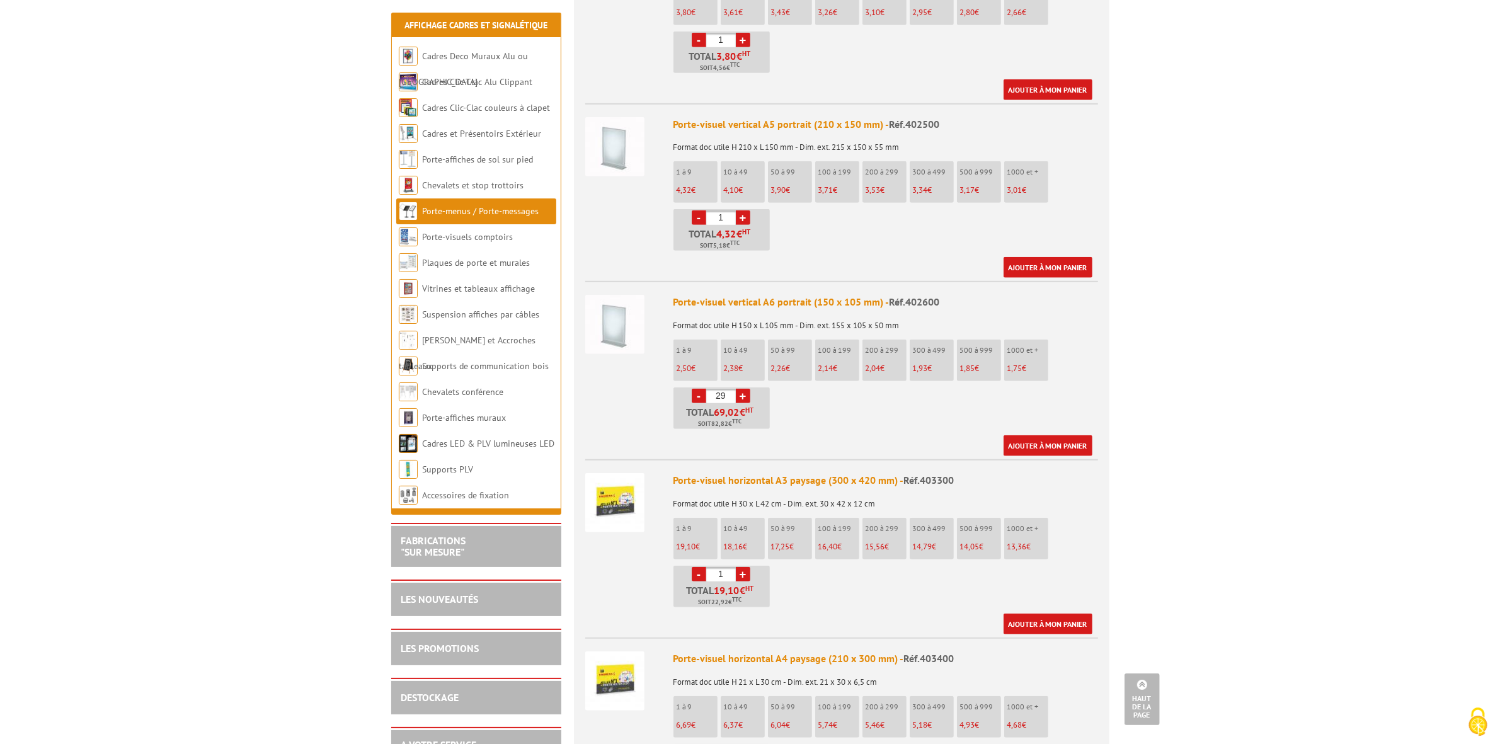
click at [700, 389] on link "-" at bounding box center [699, 396] width 14 height 14
type input "25"
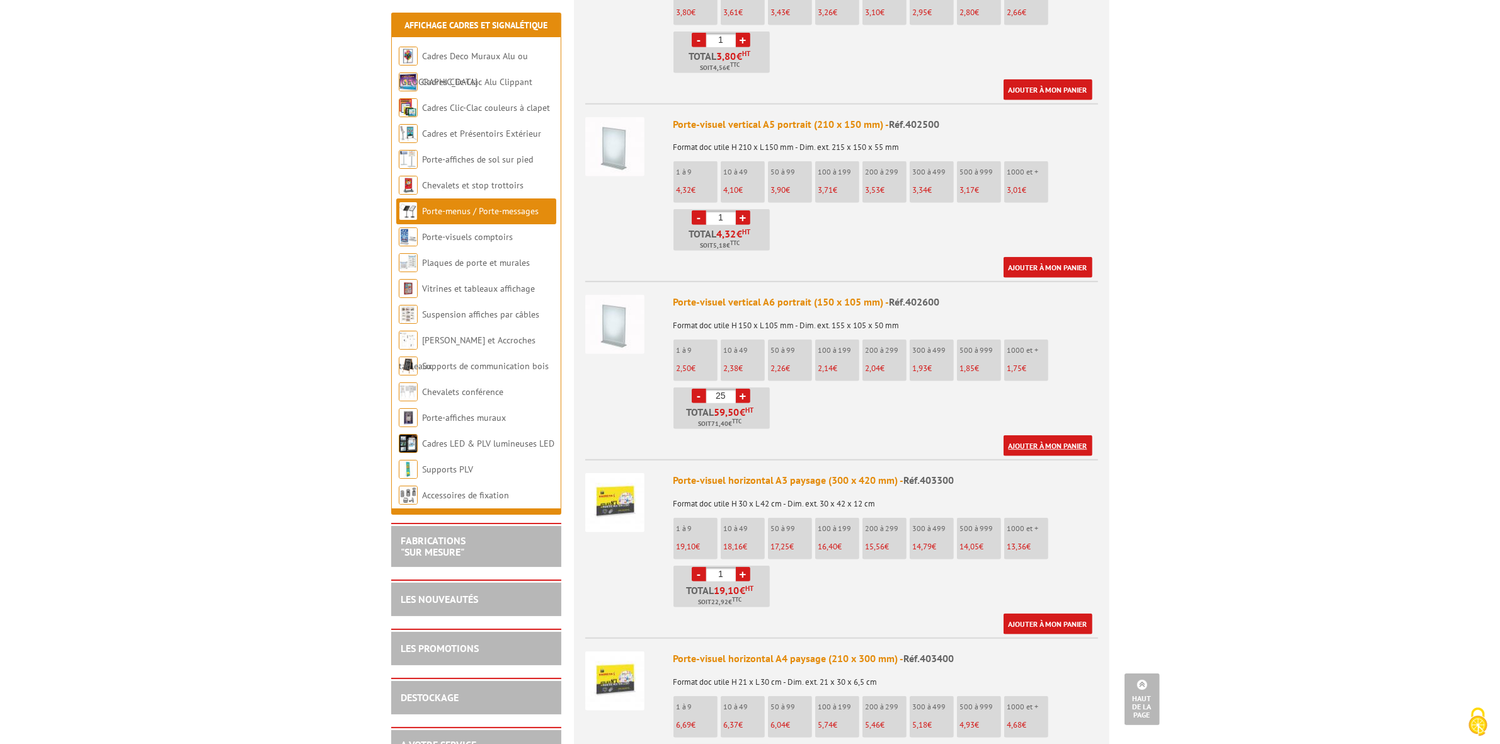
click at [1066, 435] on link "Ajouter à mon panier" at bounding box center [1048, 445] width 89 height 21
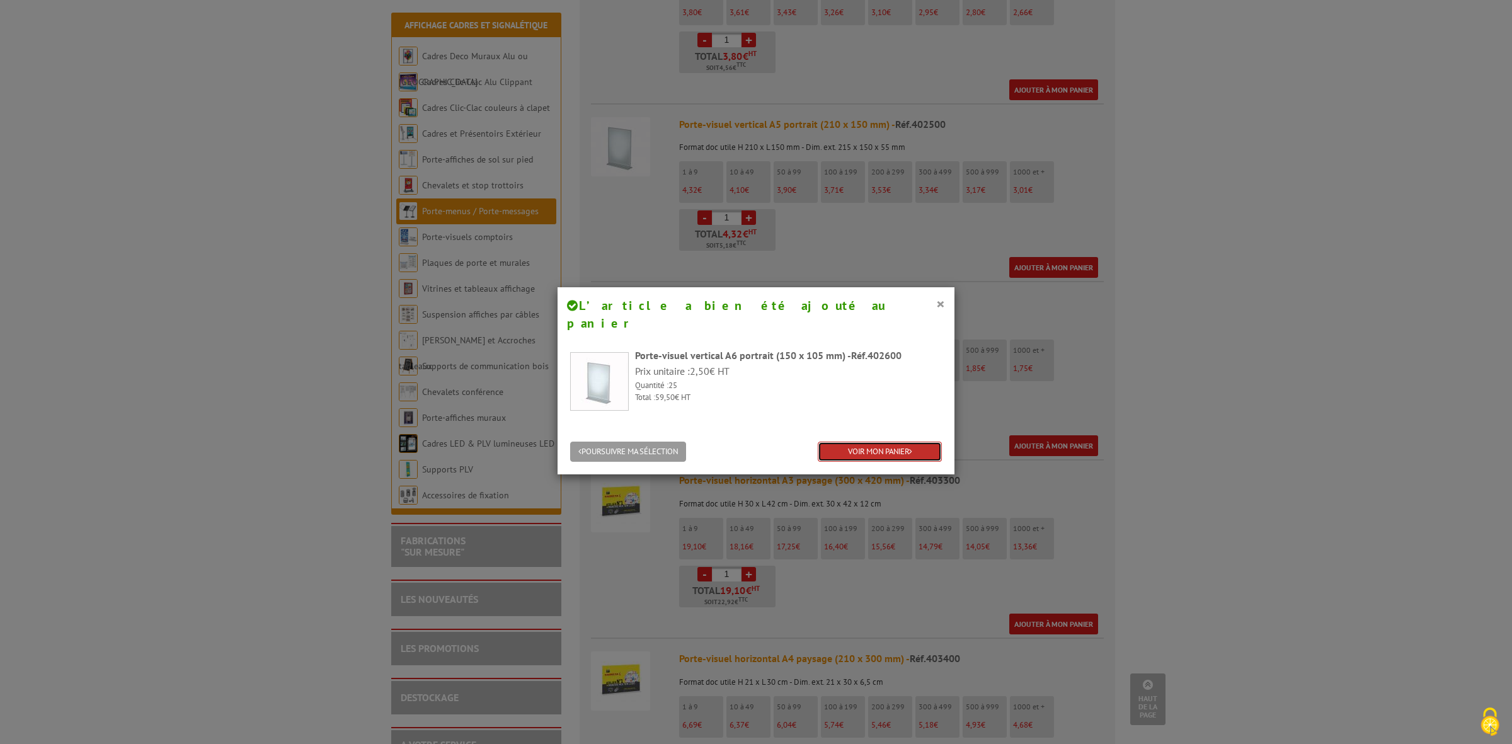
click at [879, 442] on link "VOIR MON PANIER" at bounding box center [880, 452] width 124 height 21
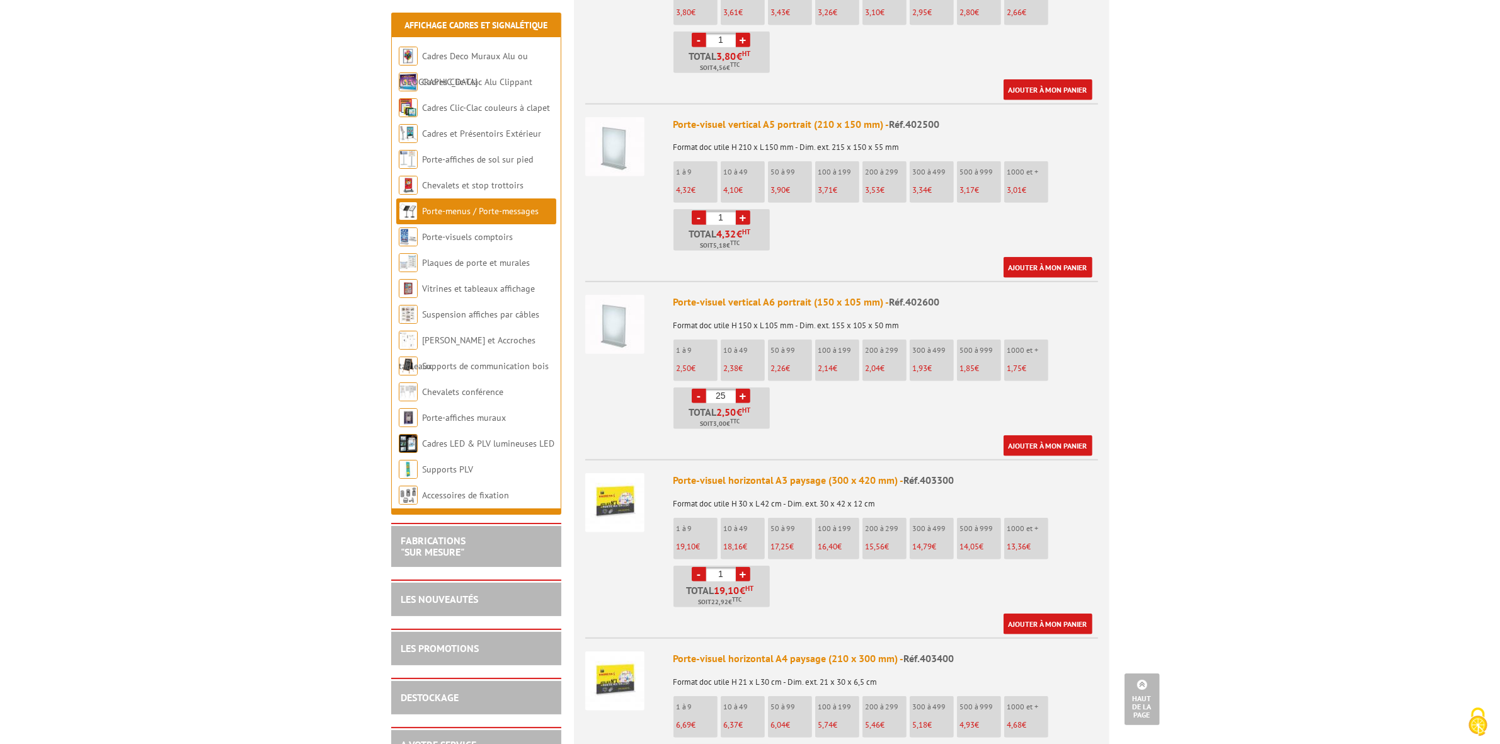
click at [747, 389] on link "+" at bounding box center [743, 396] width 14 height 14
click at [695, 389] on link "-" at bounding box center [699, 396] width 14 height 14
type input "25"
click at [1049, 435] on link "Ajouter à mon panier" at bounding box center [1048, 445] width 89 height 21
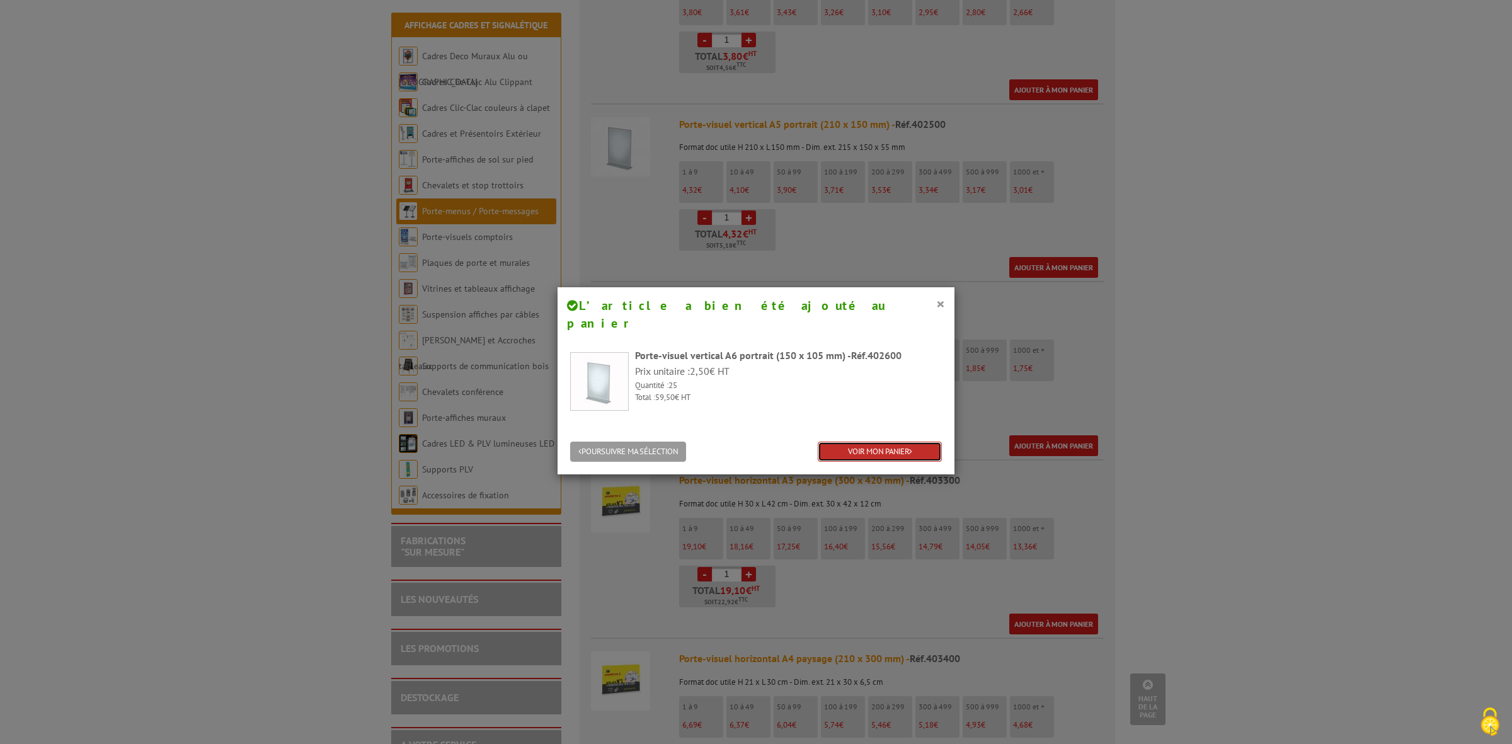
click at [882, 442] on link "VOIR MON PANIER" at bounding box center [880, 452] width 124 height 21
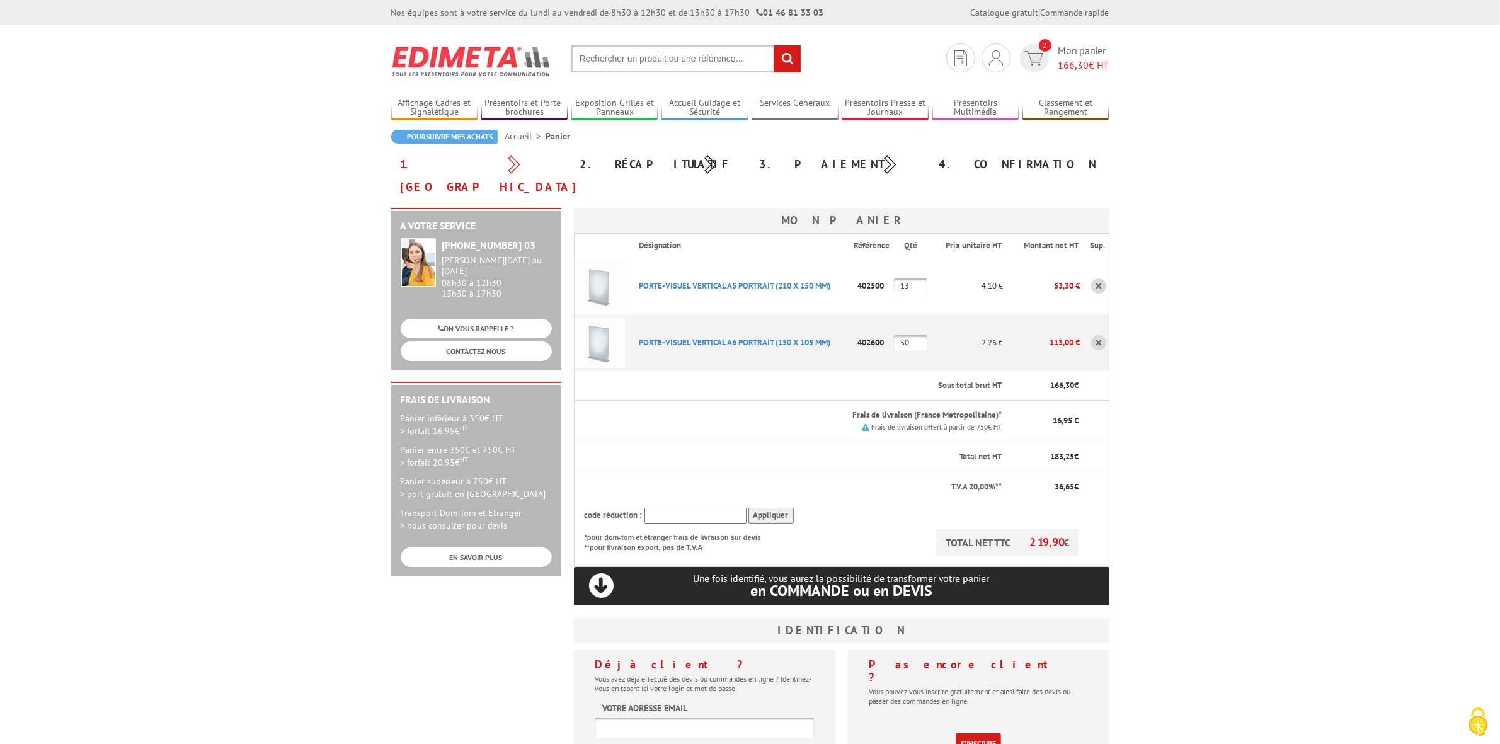
drag, startPoint x: 914, startPoint y: 318, endPoint x: 876, endPoint y: 316, distance: 38.5
click at [876, 316] on tr "PORTE-VISUEL VERTICAL A6 PORTRAIT (150 X 105 MM) Code promo non activable pour …" at bounding box center [841, 342] width 535 height 57
type input "25"
click at [972, 371] on th "Sous total brut HT" at bounding box center [816, 386] width 374 height 30
